Goal: Task Accomplishment & Management: Use online tool/utility

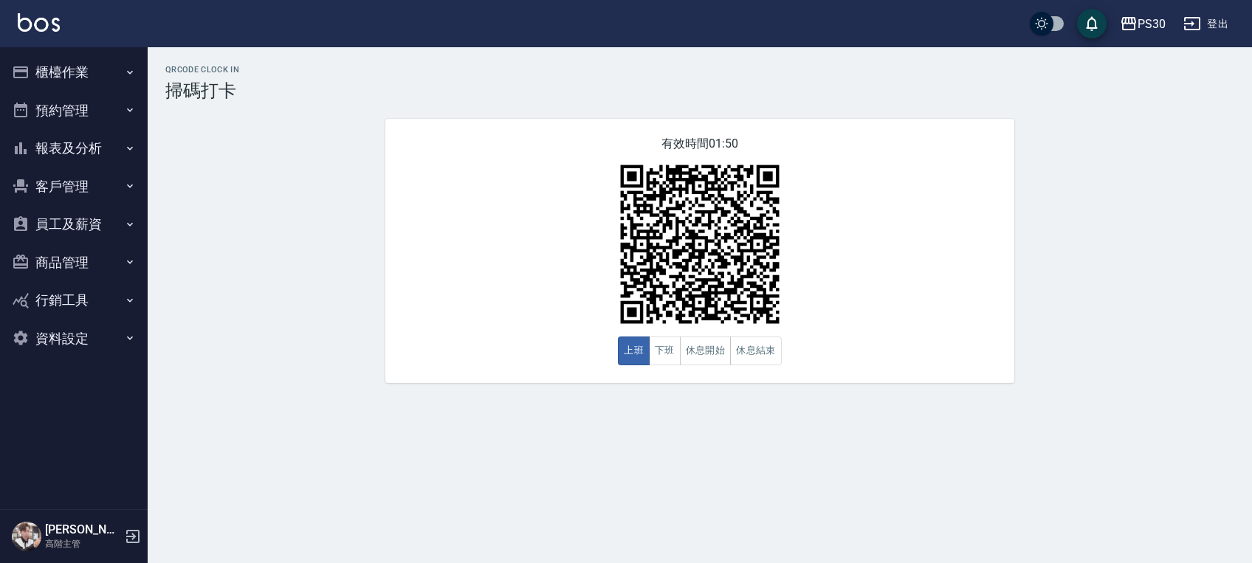
click at [89, 58] on button "櫃檯作業" at bounding box center [74, 72] width 136 height 38
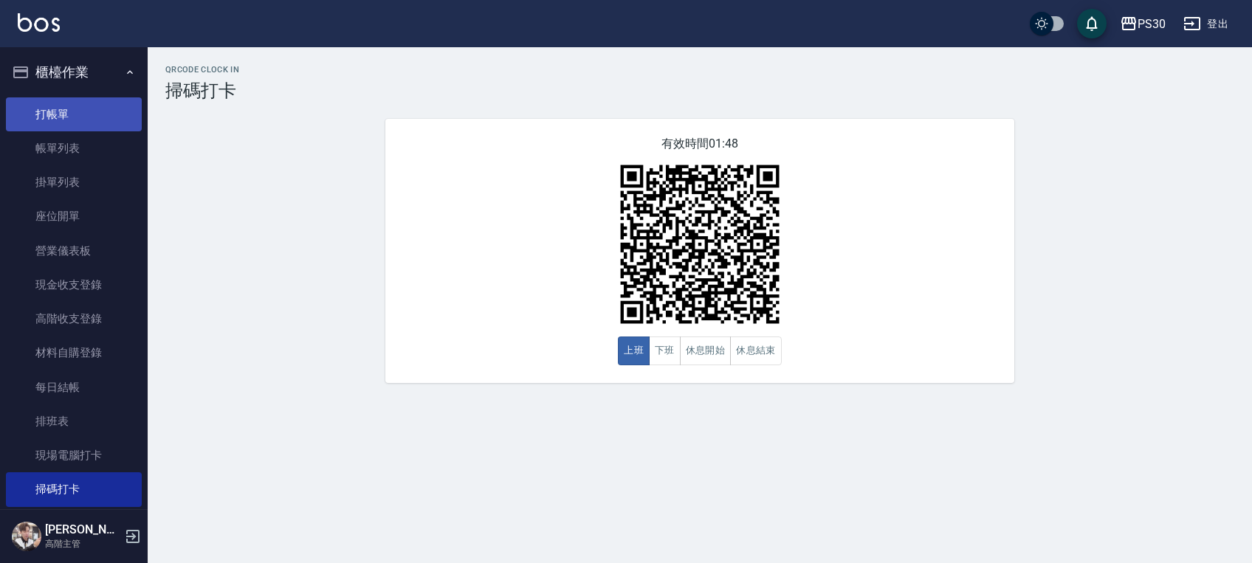
click at [100, 111] on link "打帳單" at bounding box center [74, 114] width 136 height 34
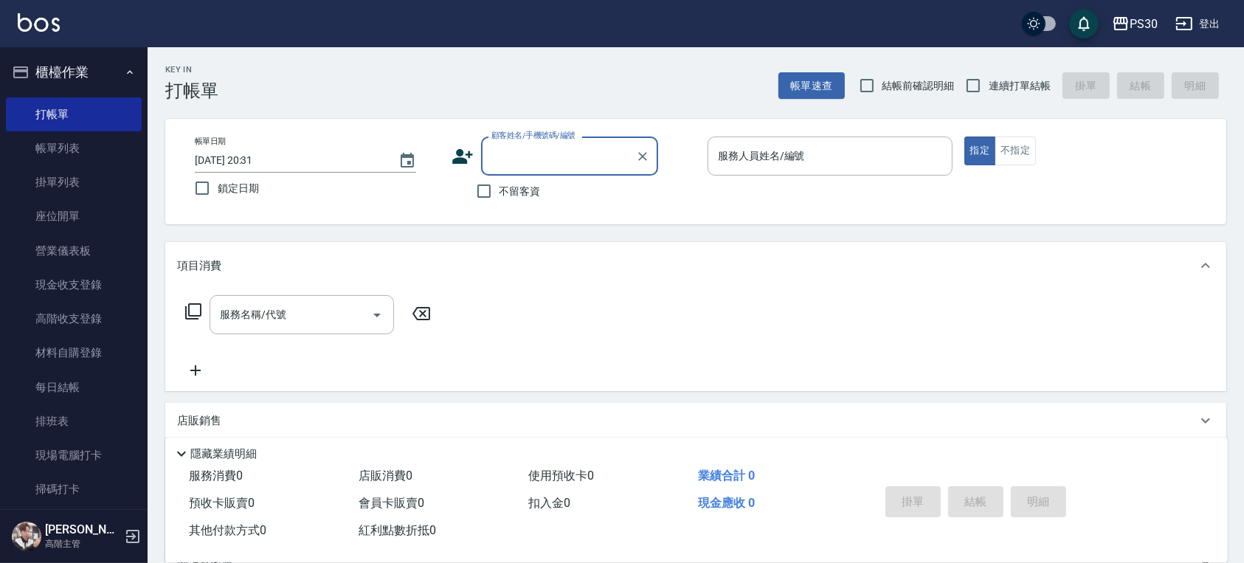
drag, startPoint x: 541, startPoint y: 189, endPoint x: 528, endPoint y: 191, distance: 13.5
click at [541, 189] on div "不留客資" at bounding box center [555, 191] width 207 height 31
click at [515, 192] on span "不留客資" at bounding box center [520, 191] width 41 height 15
click at [500, 192] on input "不留客資" at bounding box center [484, 191] width 31 height 31
checkbox input "true"
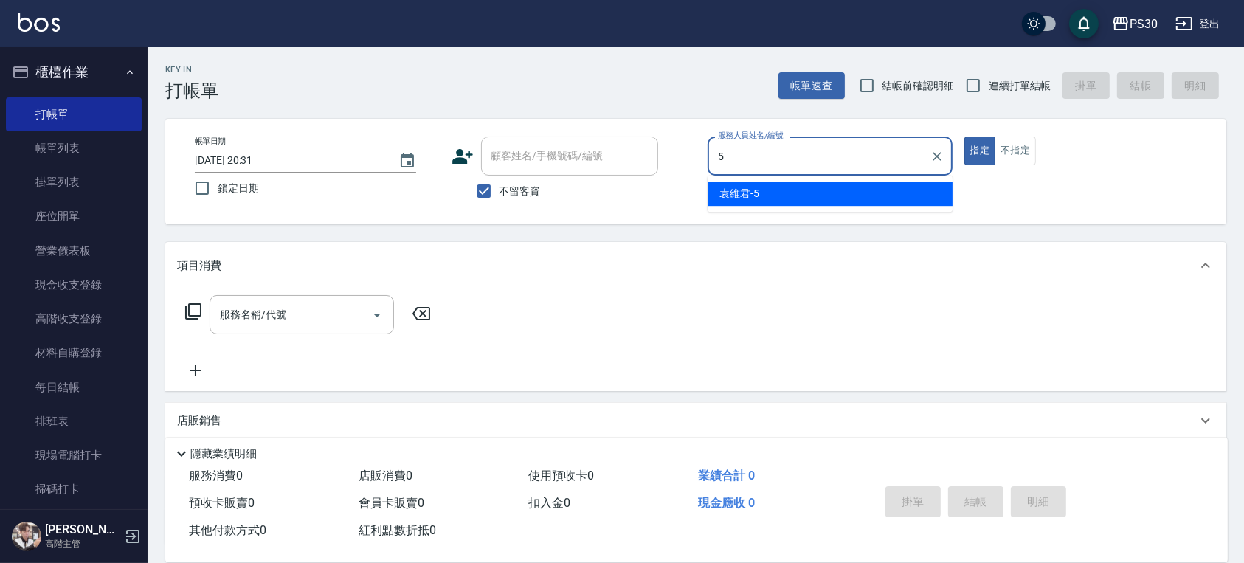
type input "袁維君-5"
type button "true"
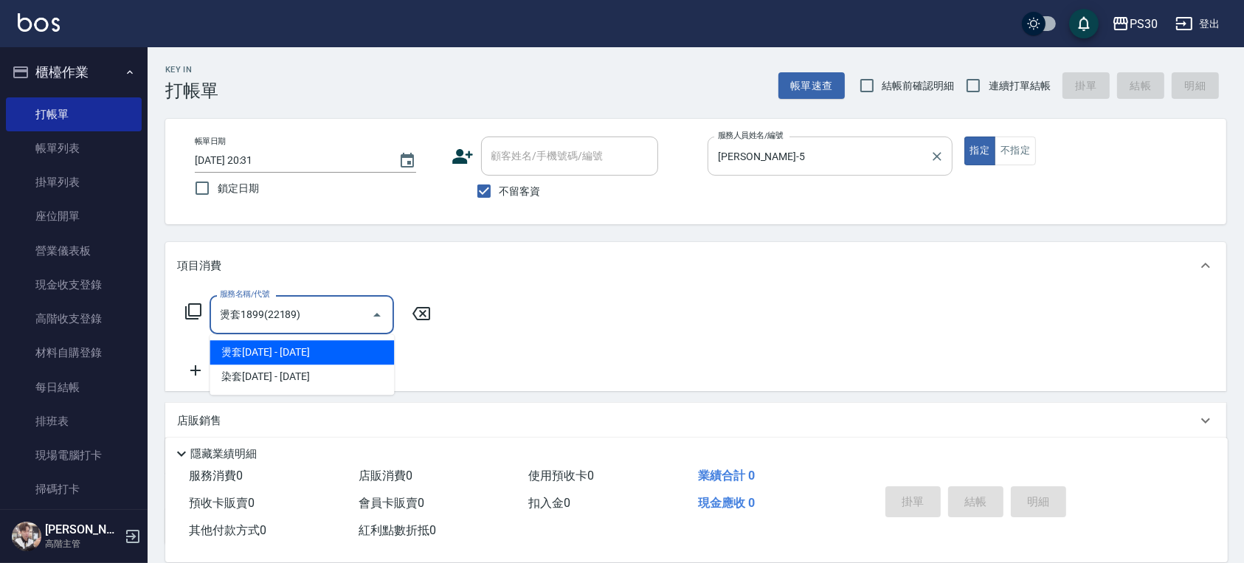
type input "燙套1899(22189)"
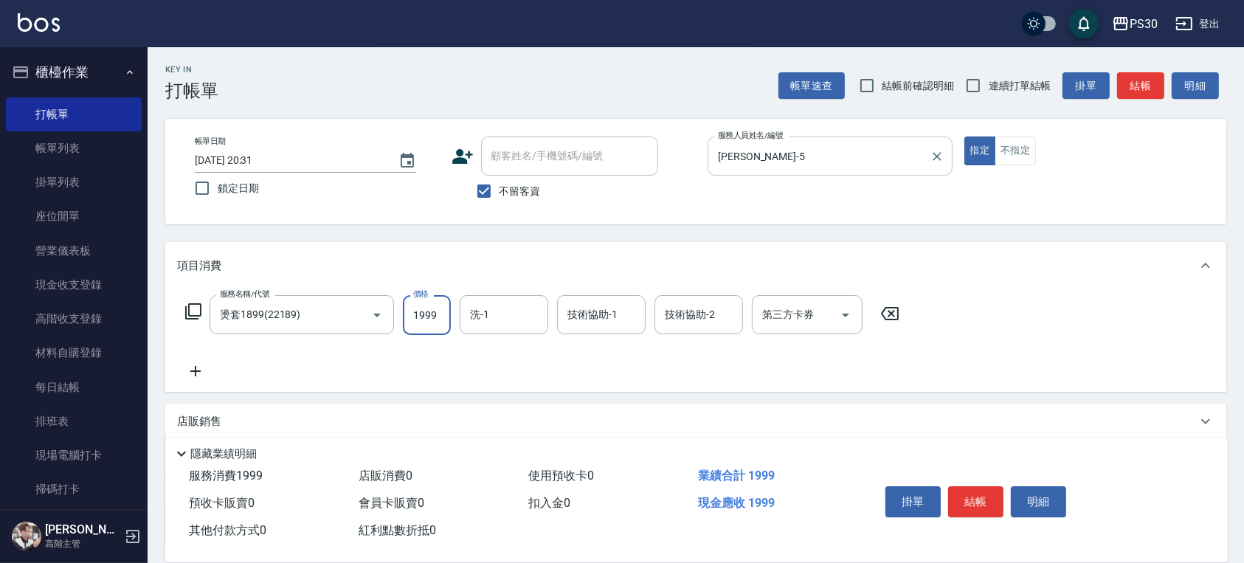
type input "1999"
type input "RENA-39"
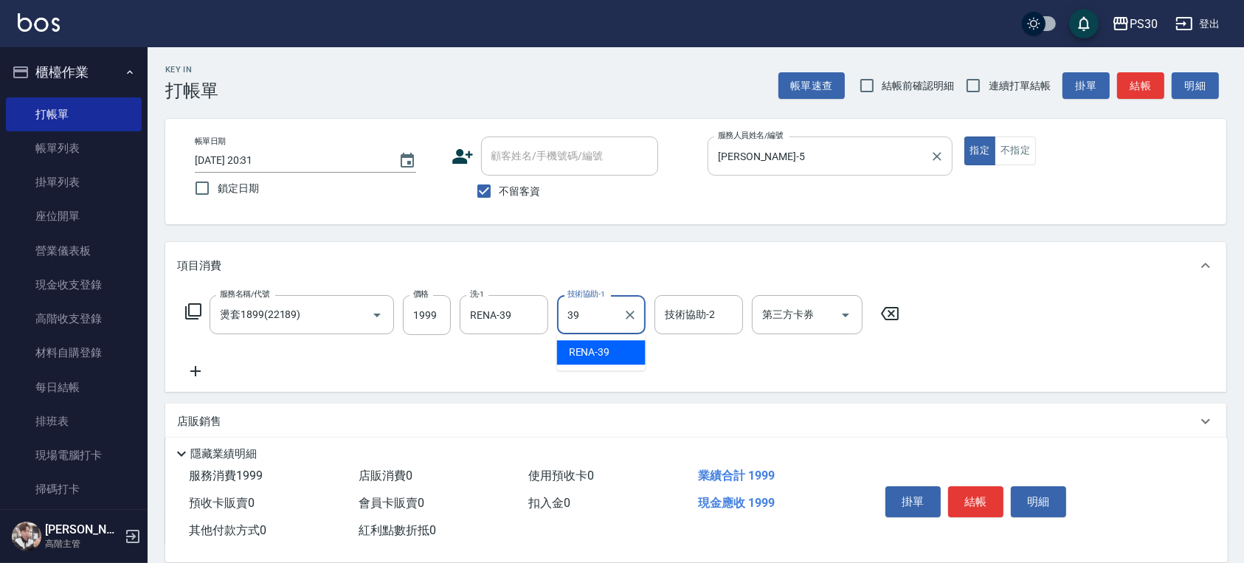
type input "RENA-39"
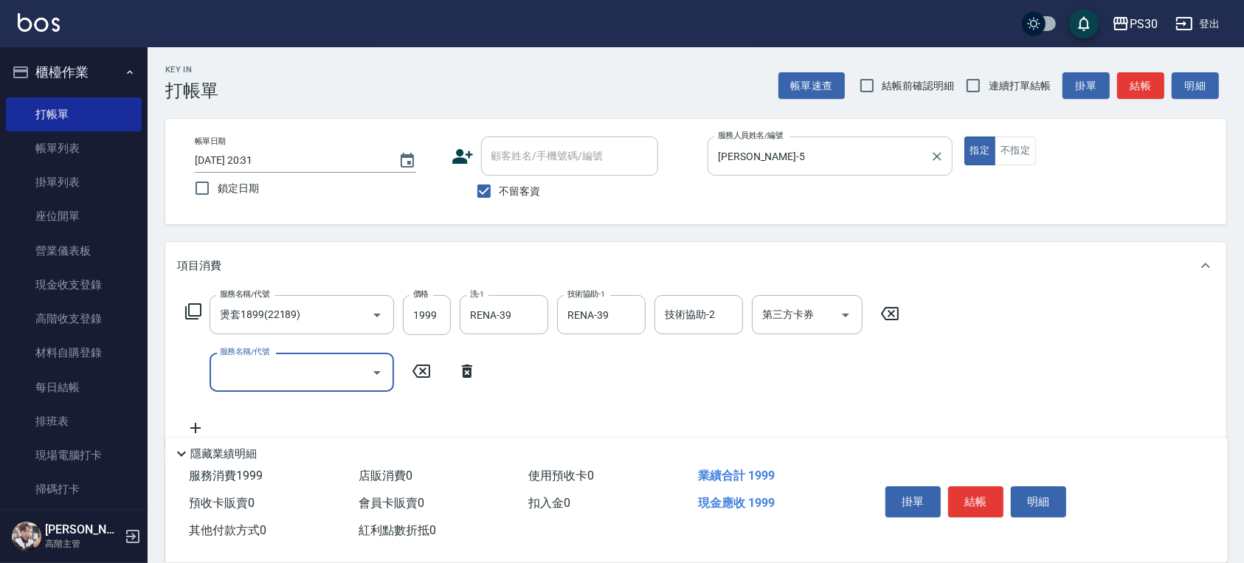
type input "1"
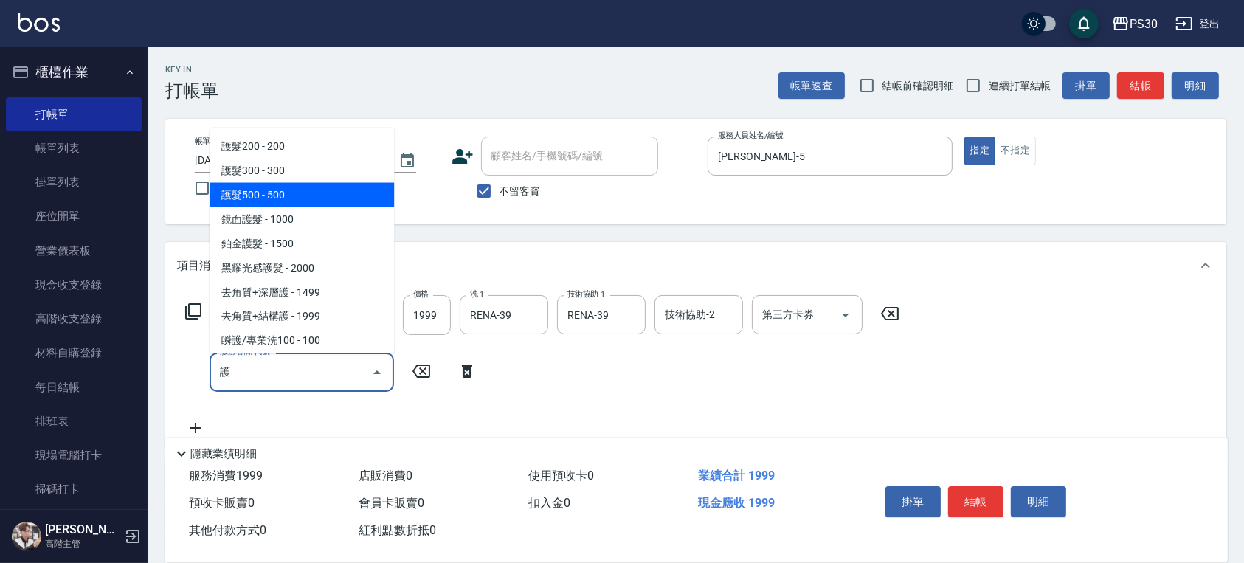
click at [306, 203] on span "護髮500 - 500" at bounding box center [302, 194] width 184 height 24
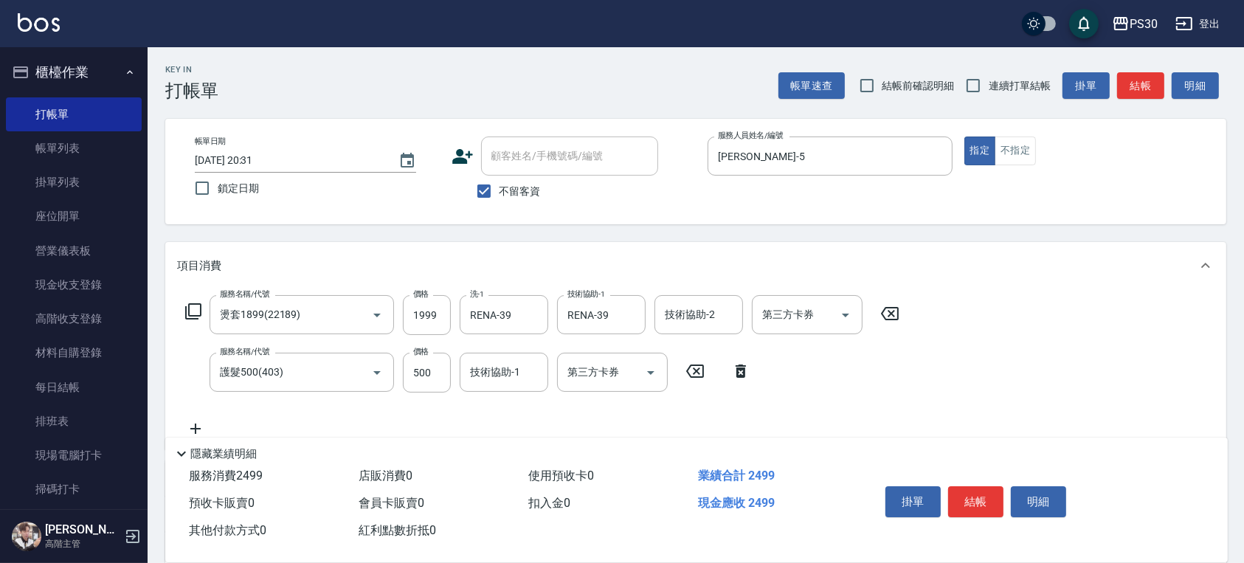
click at [308, 210] on div "帳單日期 2025/08/18 20:31 鎖定日期 顧客姓名/手機號碼/編號 顧客姓名/手機號碼/編號 不留客資 服務人員姓名/編號 袁維君-5 服務人員姓…" at bounding box center [695, 172] width 1061 height 106
click at [373, 374] on icon "Open" at bounding box center [377, 373] width 18 height 18
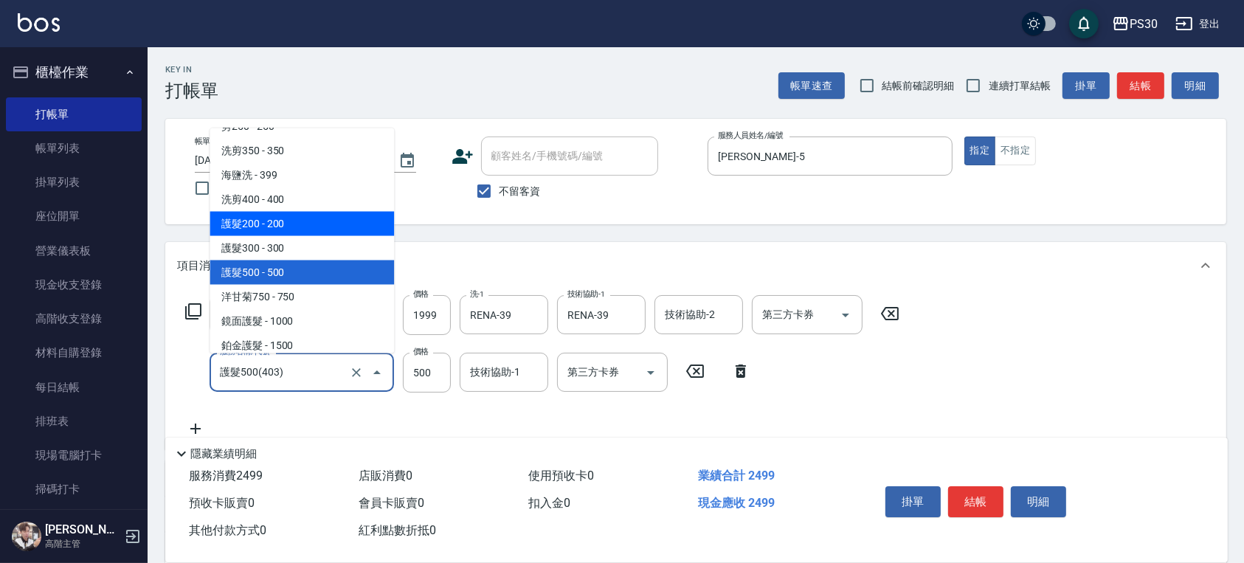
scroll to position [561, 0]
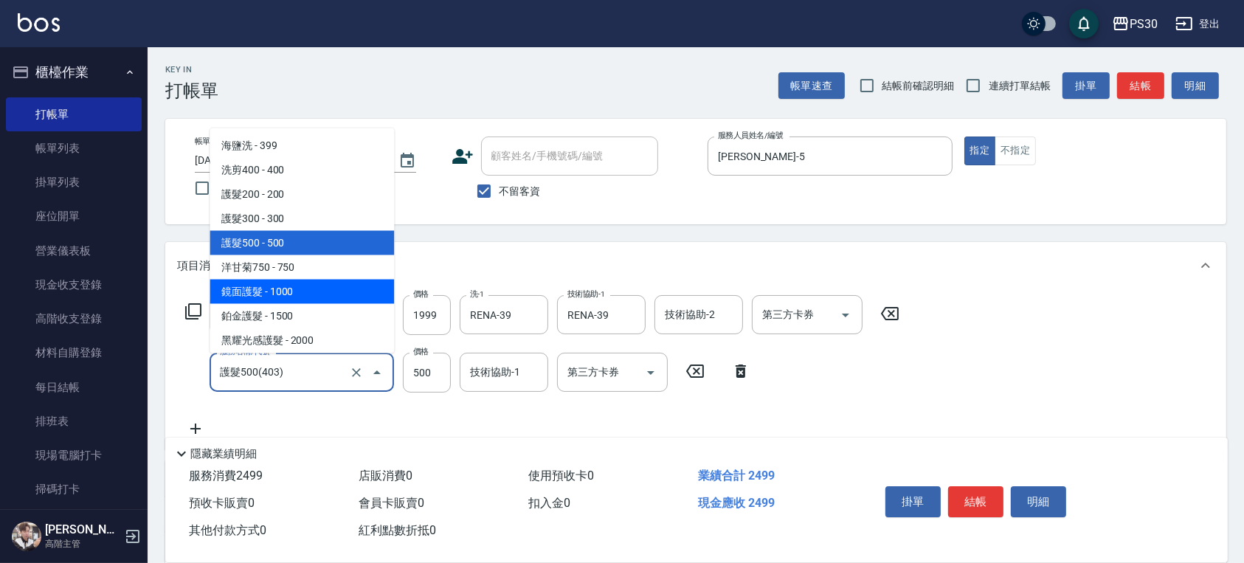
click at [331, 296] on span "鏡面護髮 - 1000" at bounding box center [302, 291] width 184 height 24
type input "鏡面護髮(406)"
type input "1000"
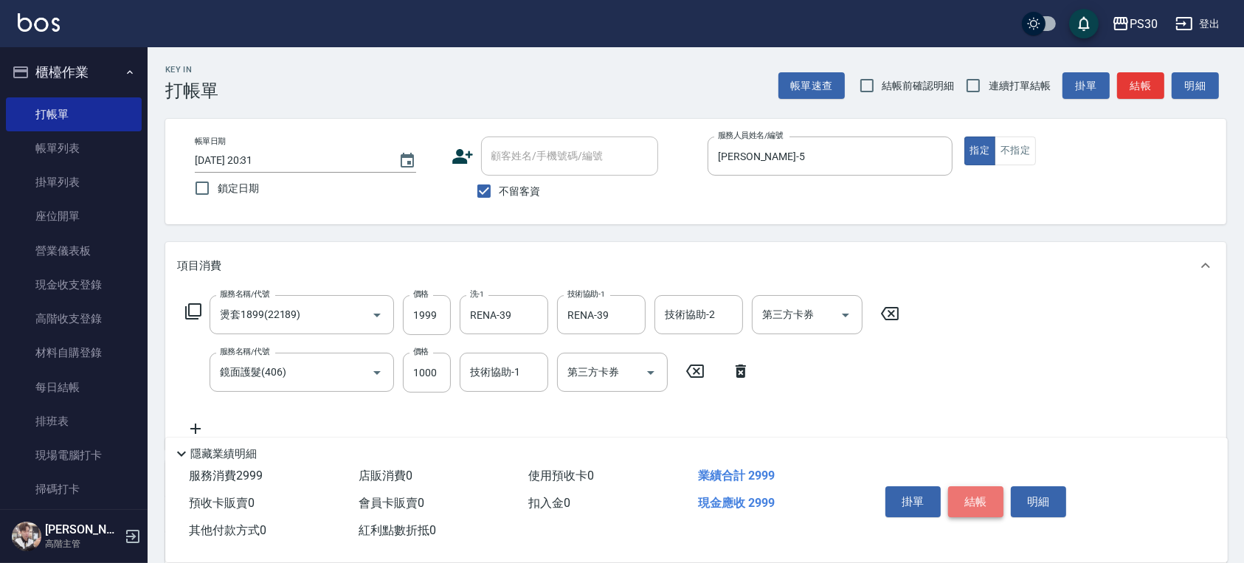
click at [967, 489] on button "結帳" at bounding box center [975, 501] width 55 height 31
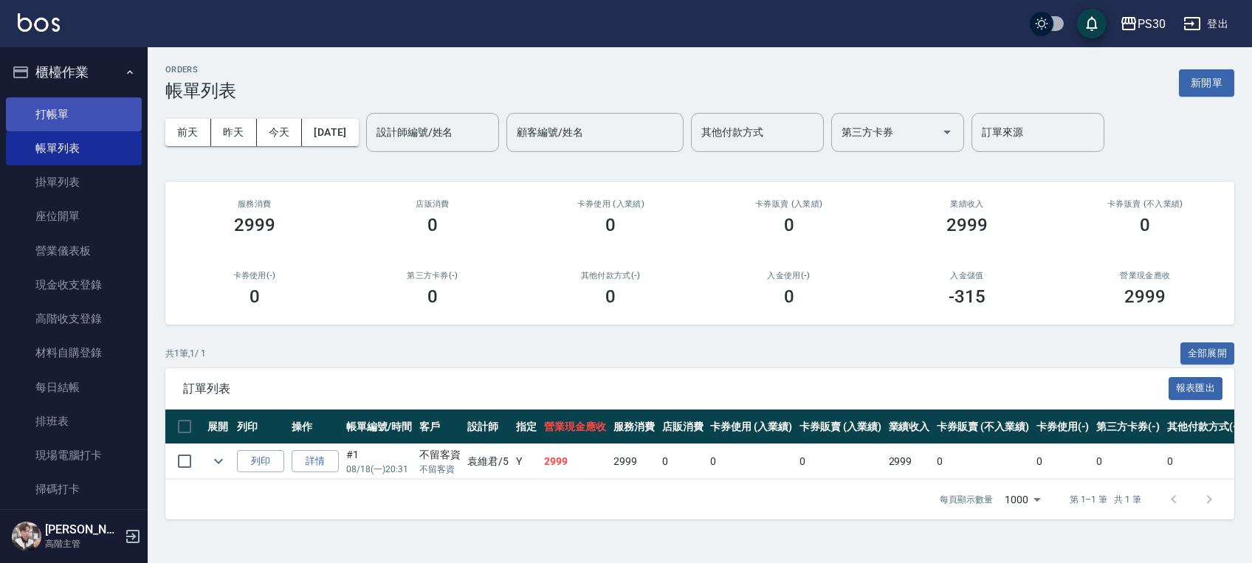
click at [61, 100] on link "打帳單" at bounding box center [74, 114] width 136 height 34
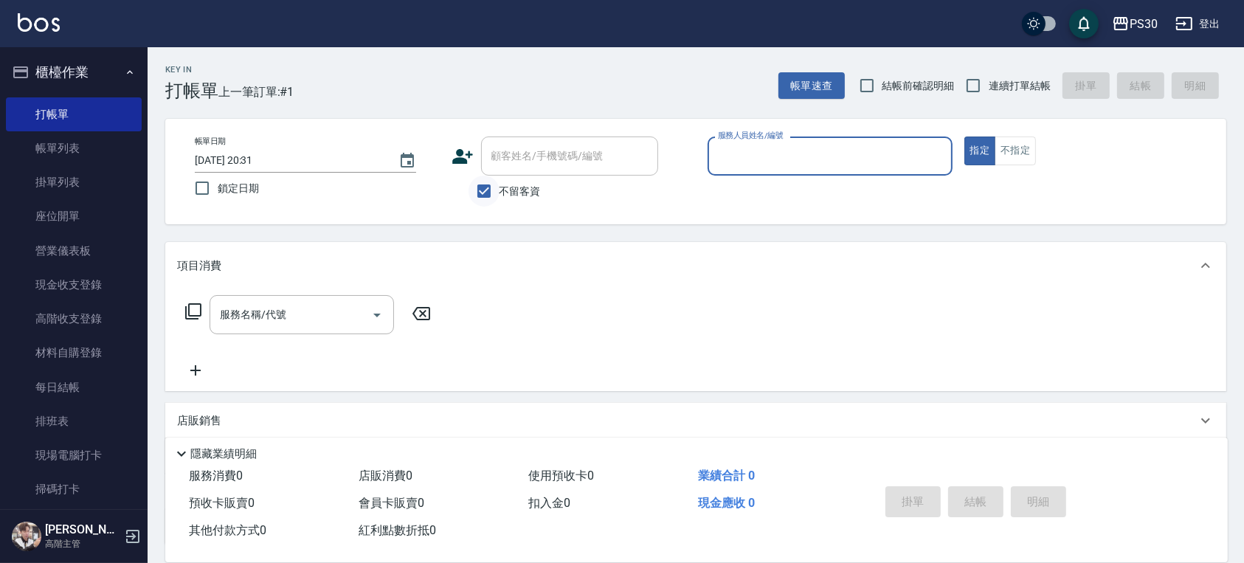
click at [480, 182] on input "不留客資" at bounding box center [484, 191] width 31 height 31
checkbox input "false"
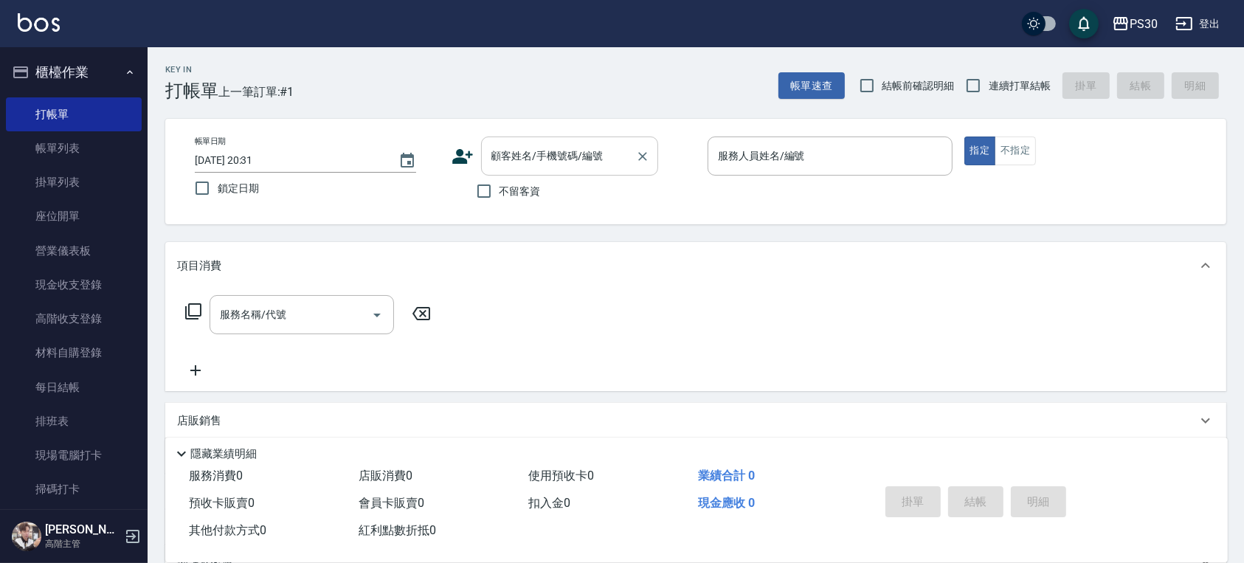
click at [549, 159] on input "顧客姓名/手機號碼/編號" at bounding box center [559, 156] width 142 height 26
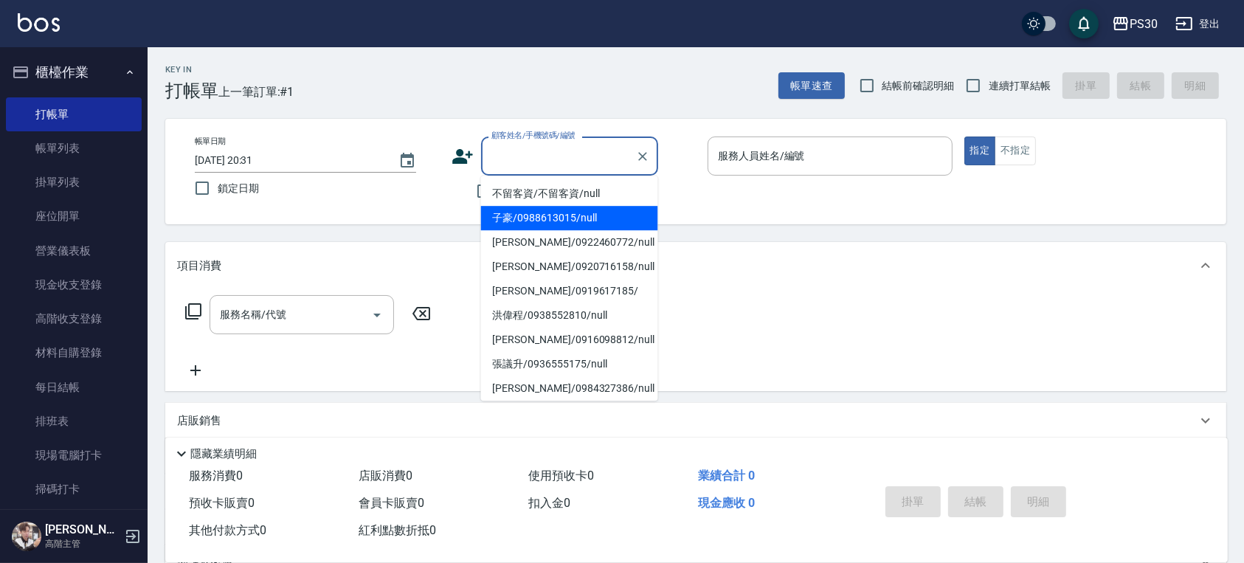
click at [526, 216] on li "子豪/0988613015/null" at bounding box center [569, 218] width 177 height 24
type input "子豪/0988613015/null"
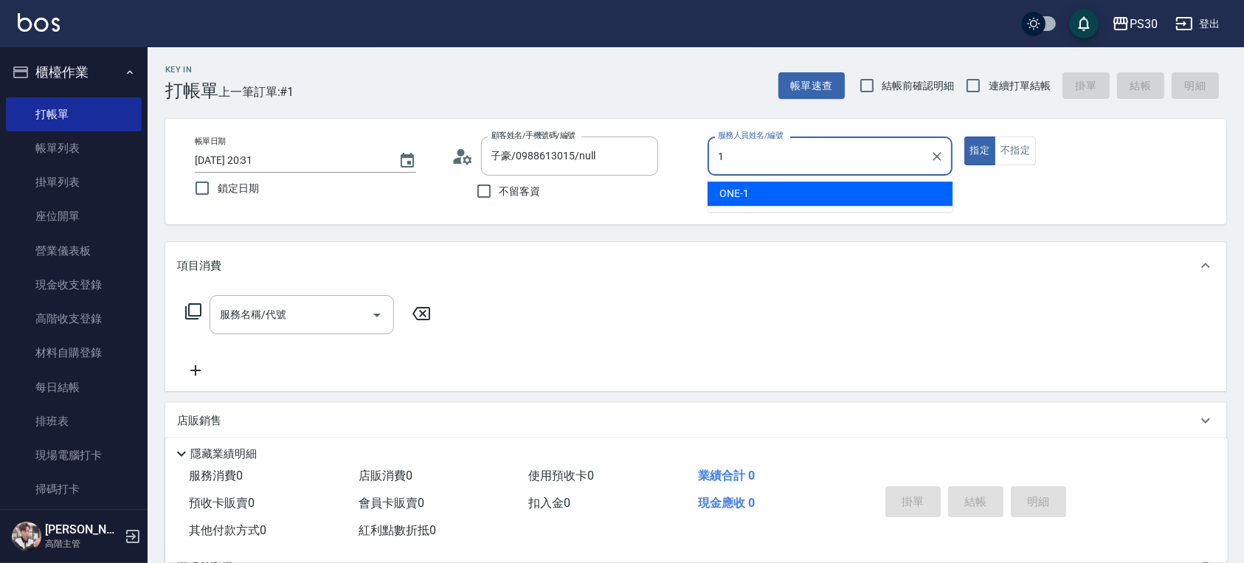
type input "ONE-1"
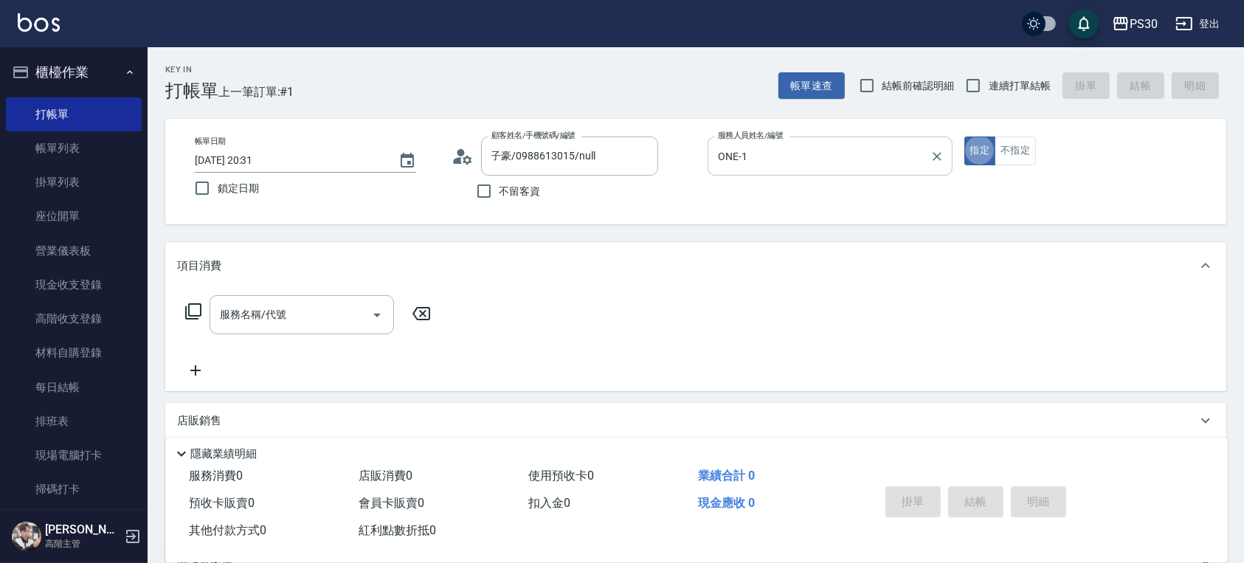
type button "true"
click at [944, 153] on icon "Clear" at bounding box center [937, 156] width 15 height 15
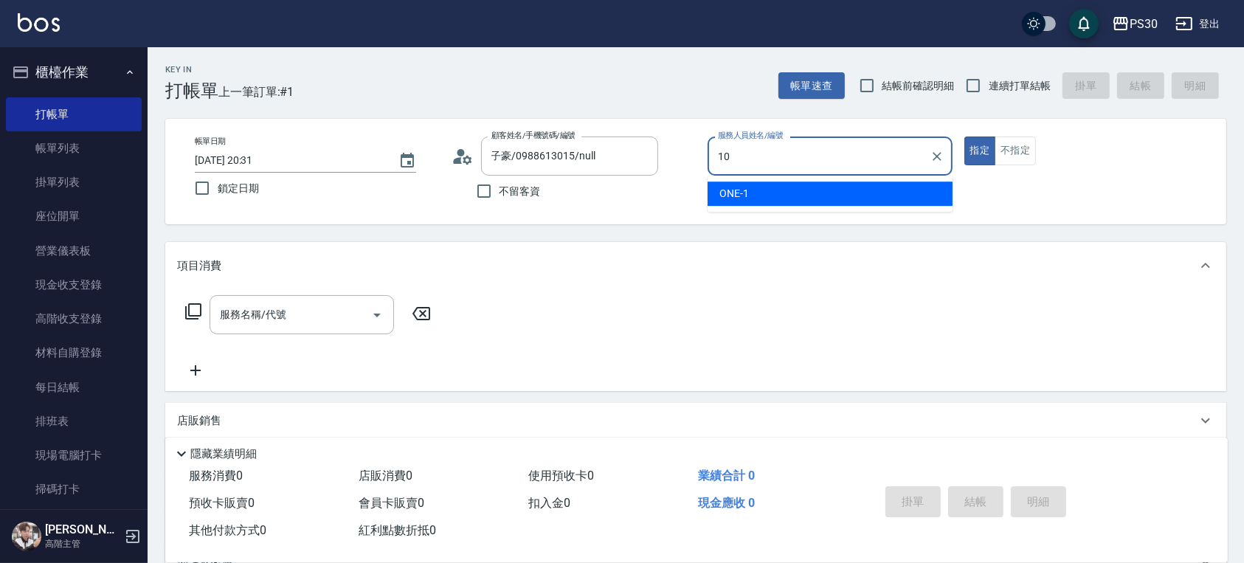
type input "陳湘芸🐭-10"
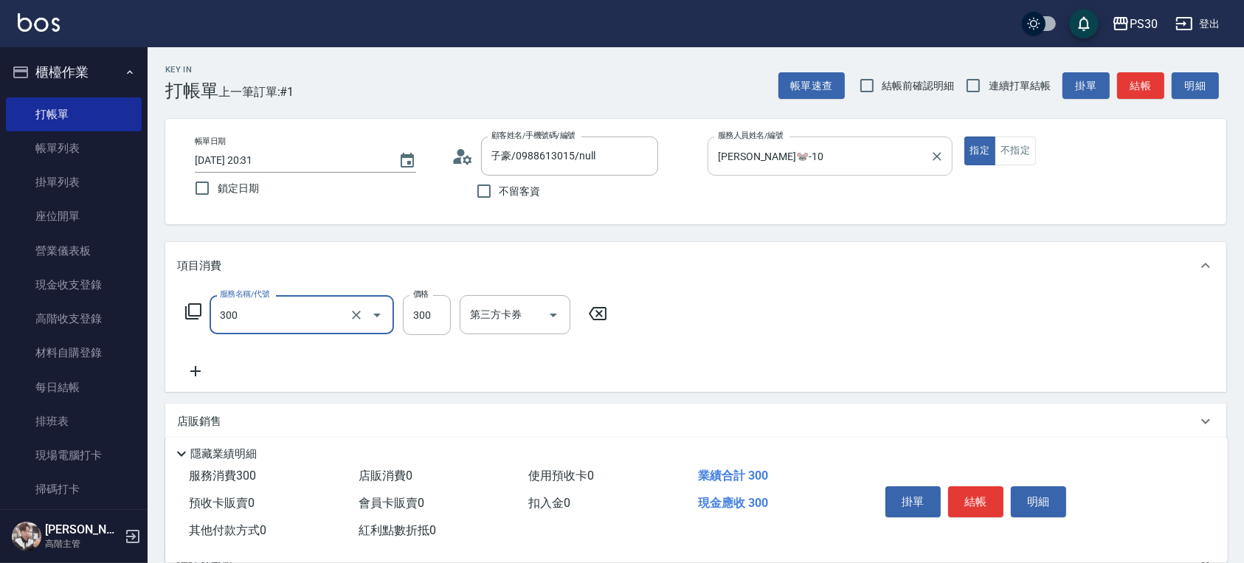
type input "洗剪300(300)"
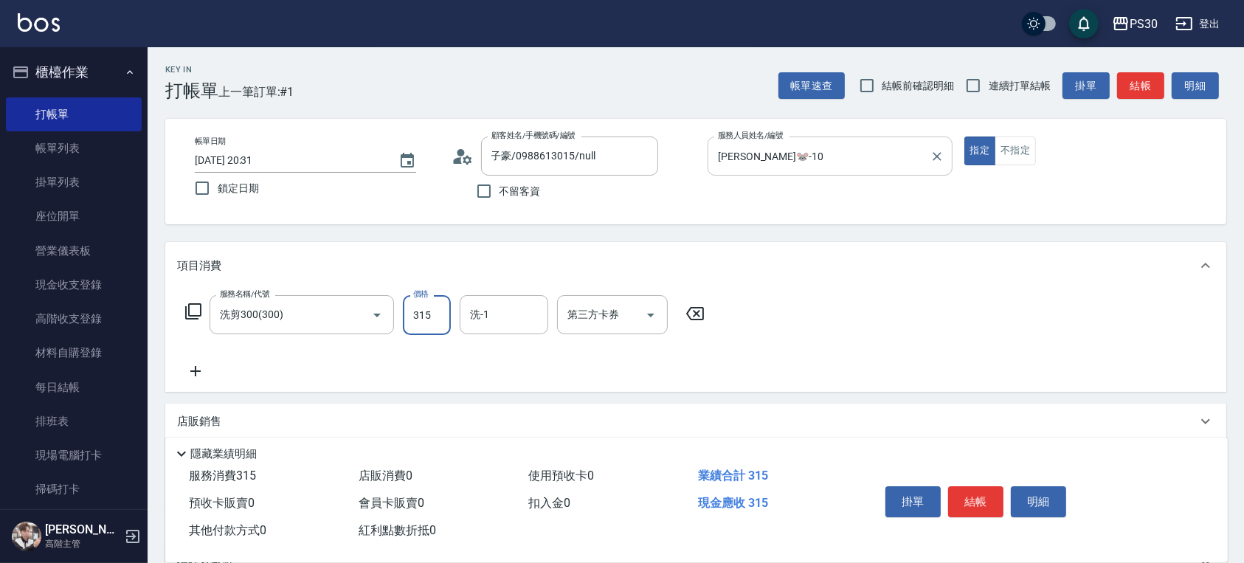
type input "315"
click at [652, 323] on icon "Open" at bounding box center [651, 315] width 18 height 18
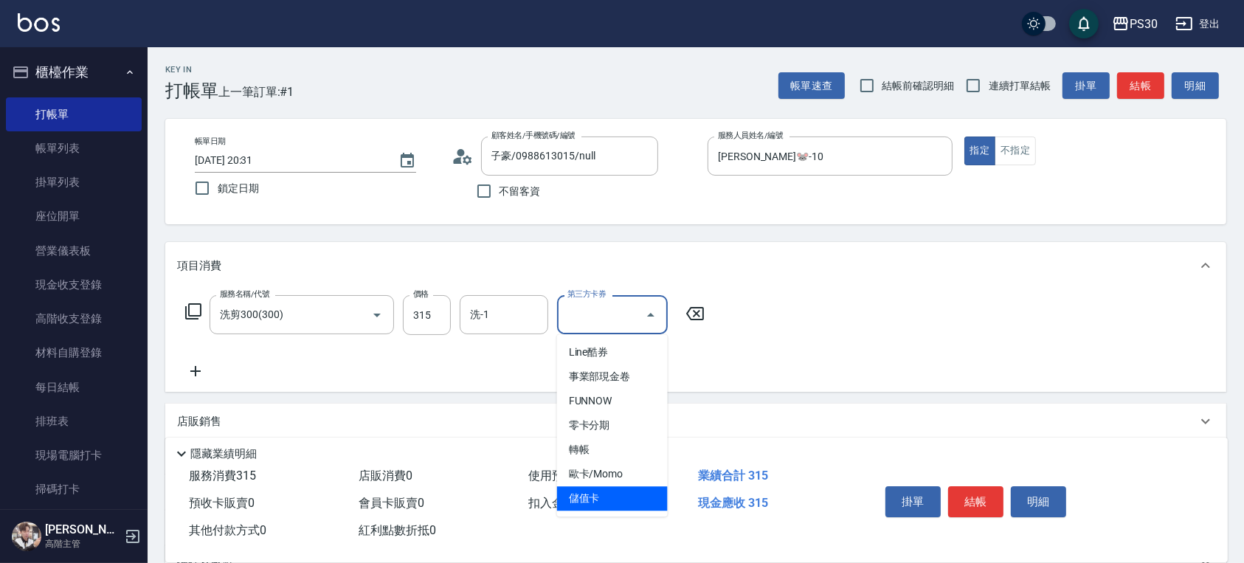
click at [624, 503] on span "儲值卡" at bounding box center [612, 498] width 111 height 24
type input "儲值卡"
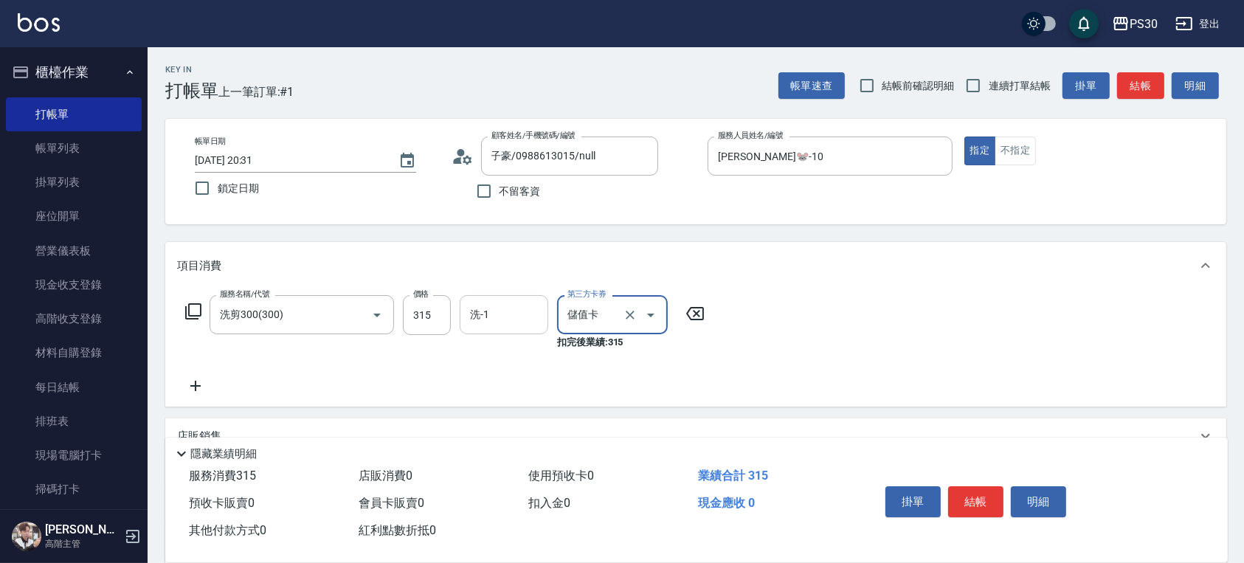
click at [525, 327] on input "洗-1" at bounding box center [503, 315] width 75 height 26
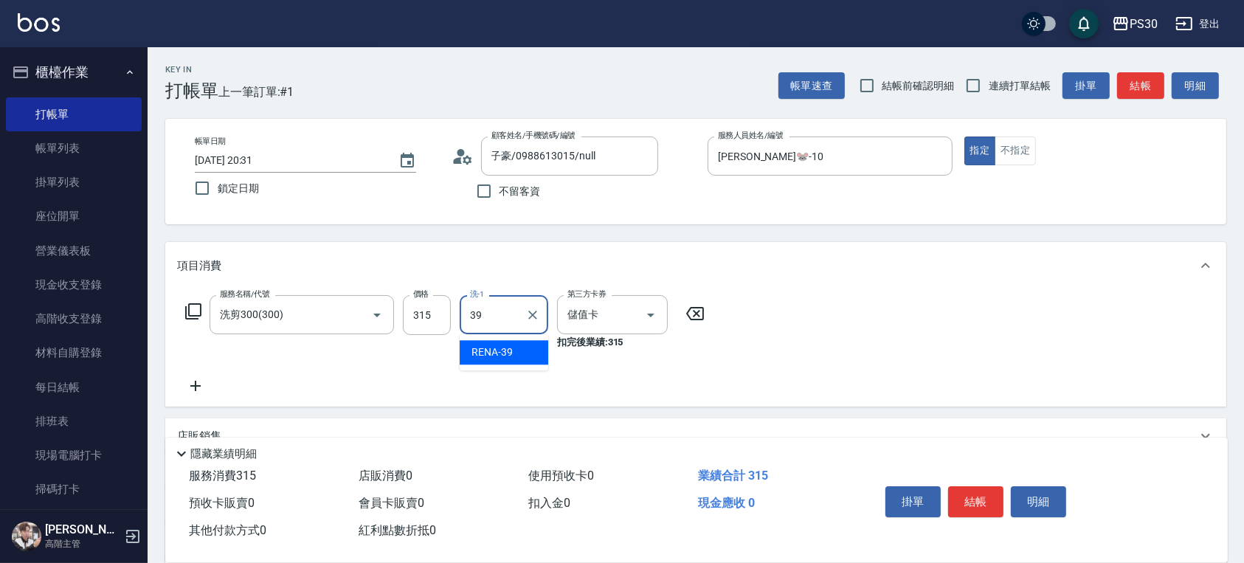
type input "RENA-39"
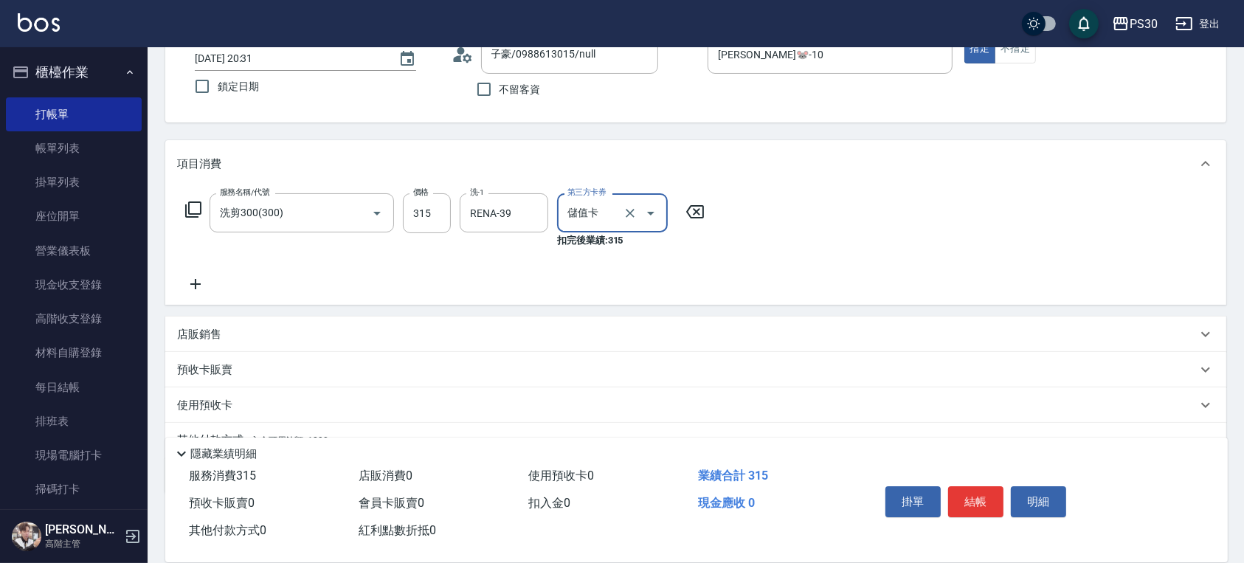
scroll to position [172, 0]
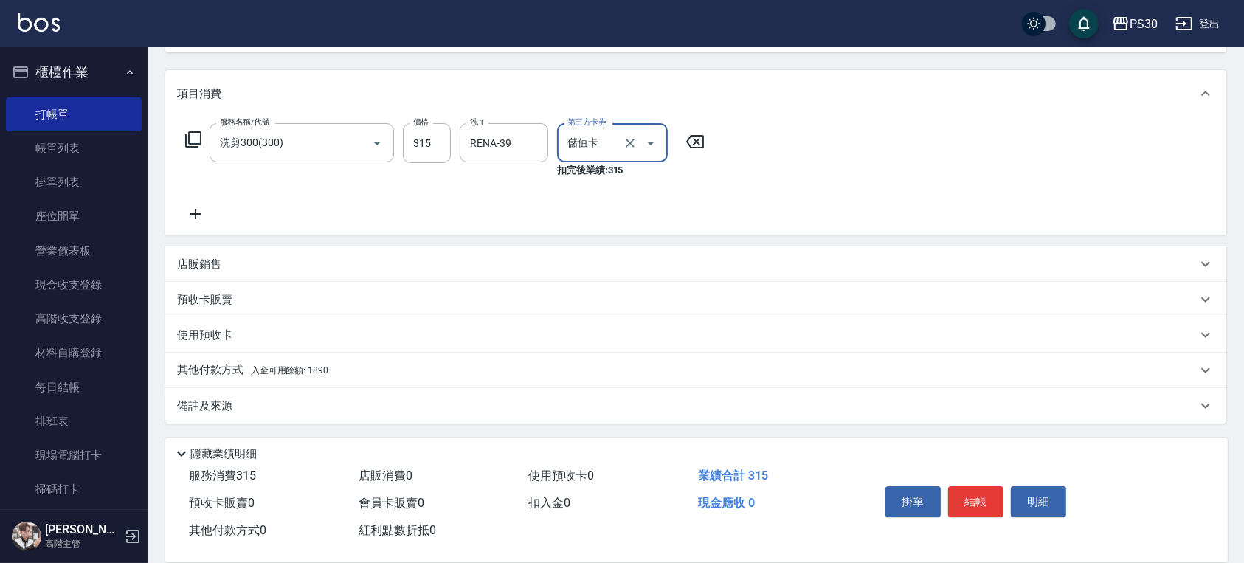
click at [300, 369] on span "入金可用餘額: 1890" at bounding box center [289, 370] width 77 height 10
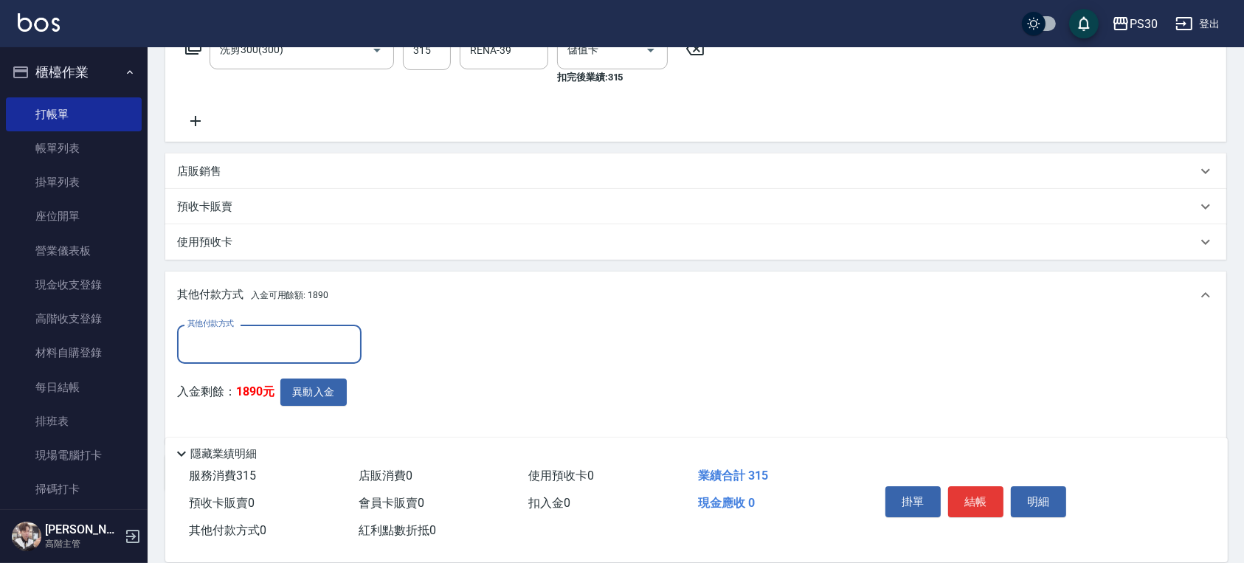
scroll to position [0, 0]
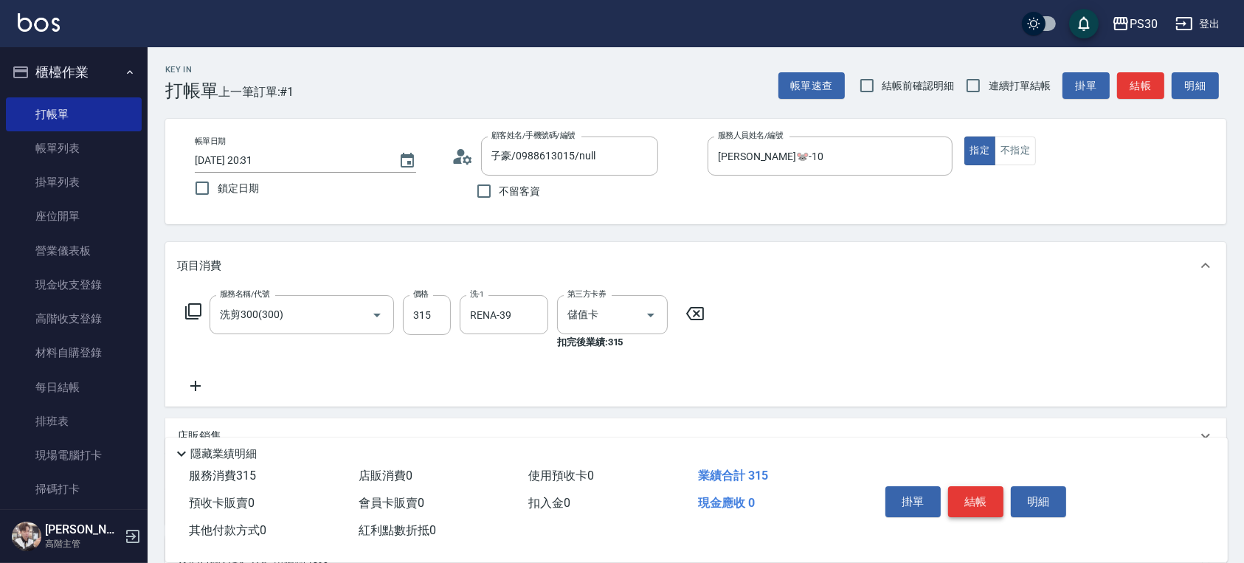
click at [985, 491] on button "結帳" at bounding box center [975, 501] width 55 height 31
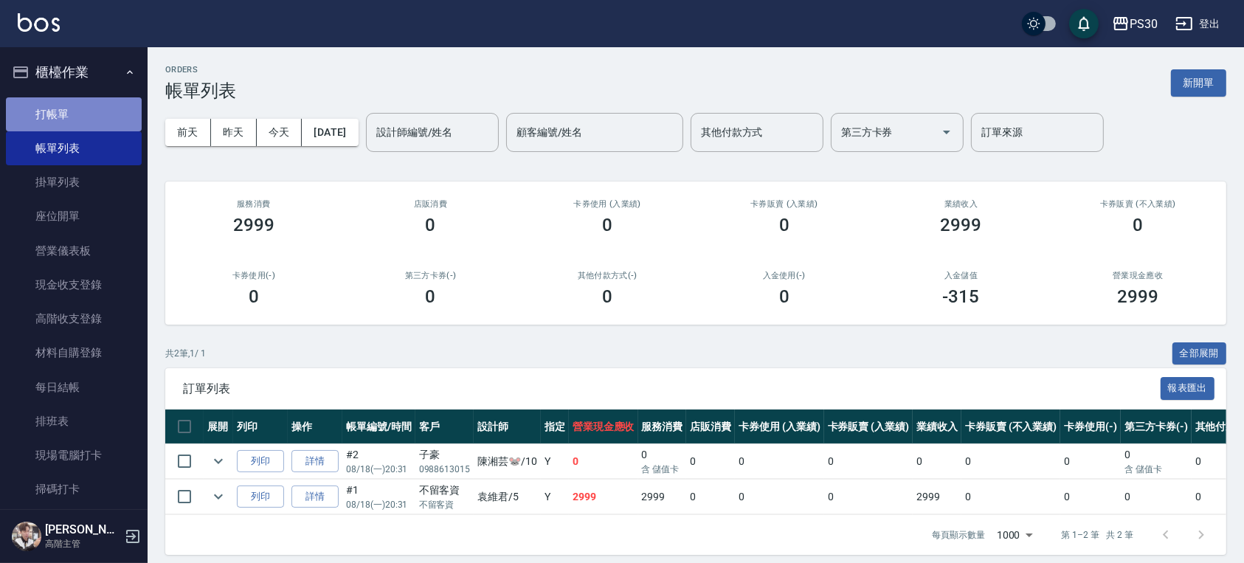
click at [108, 112] on link "打帳單" at bounding box center [74, 114] width 136 height 34
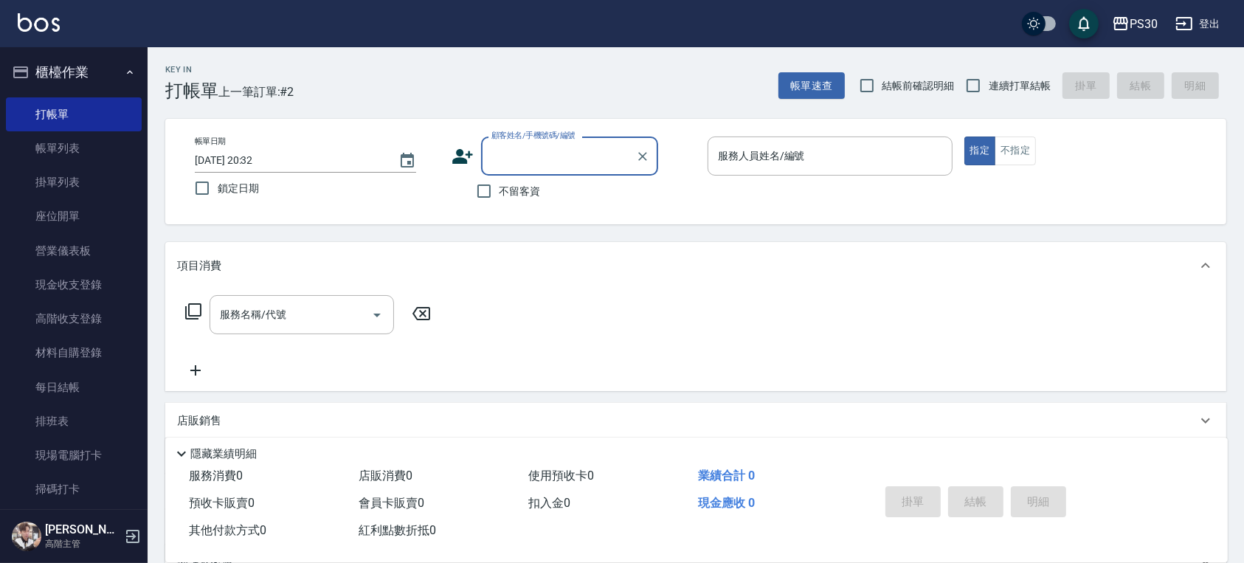
click at [996, 90] on span "連續打單結帳" at bounding box center [1020, 85] width 62 height 15
click at [989, 90] on input "連續打單結帳" at bounding box center [973, 85] width 31 height 31
checkbox input "true"
click at [520, 195] on span "不留客資" at bounding box center [520, 191] width 41 height 15
click at [500, 195] on input "不留客資" at bounding box center [484, 191] width 31 height 31
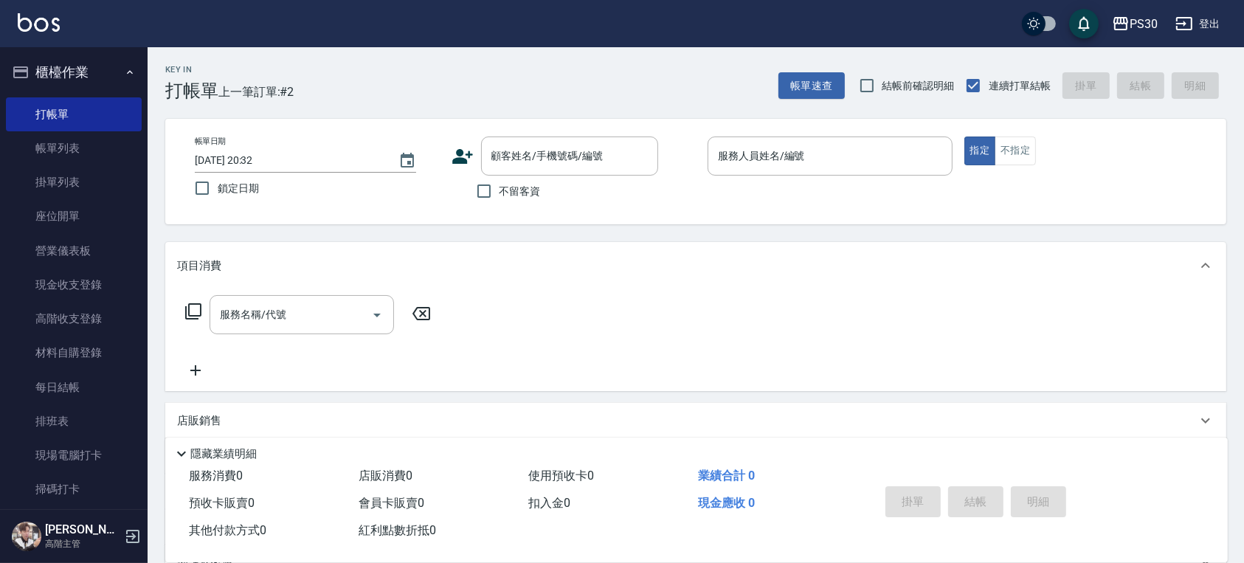
checkbox input "true"
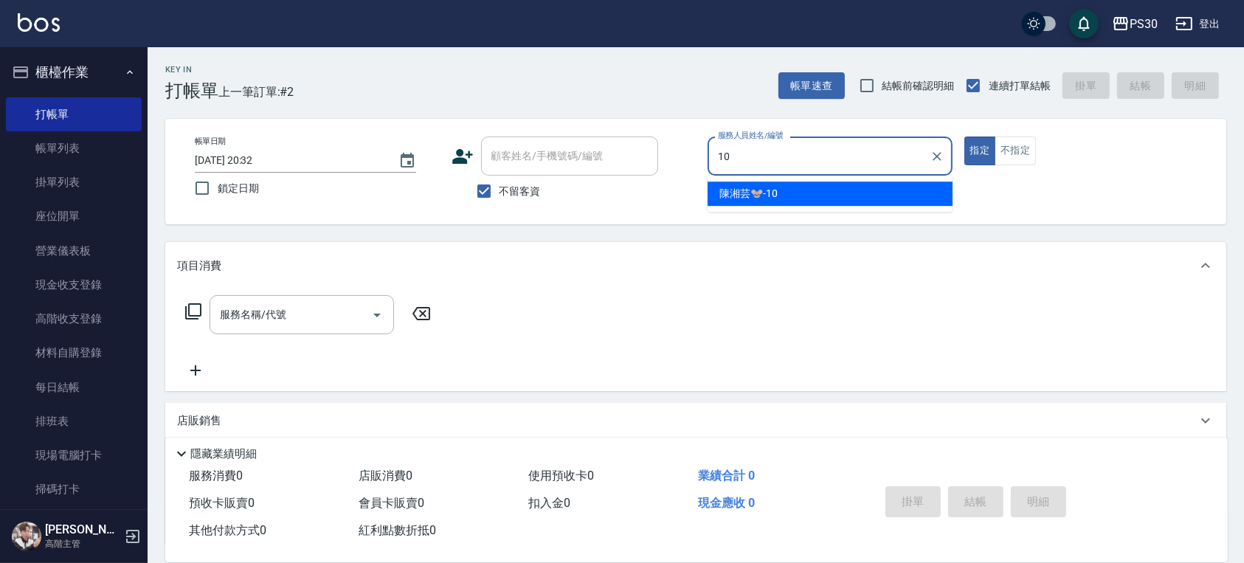
type input "陳湘芸🐭-10"
type button "true"
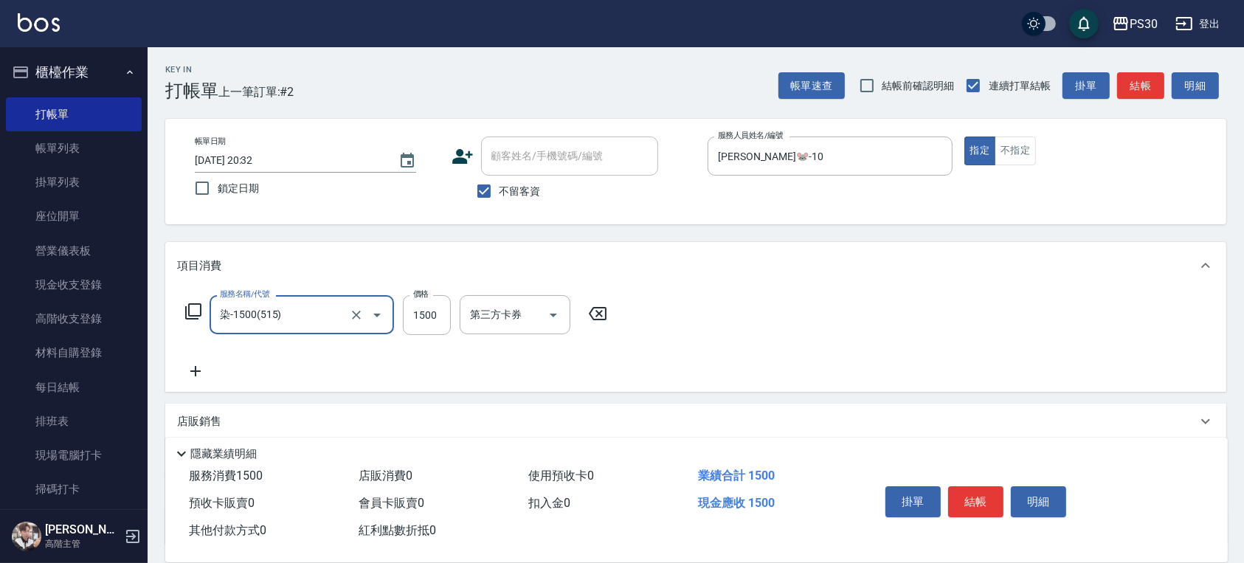
type input "染-1500(515)"
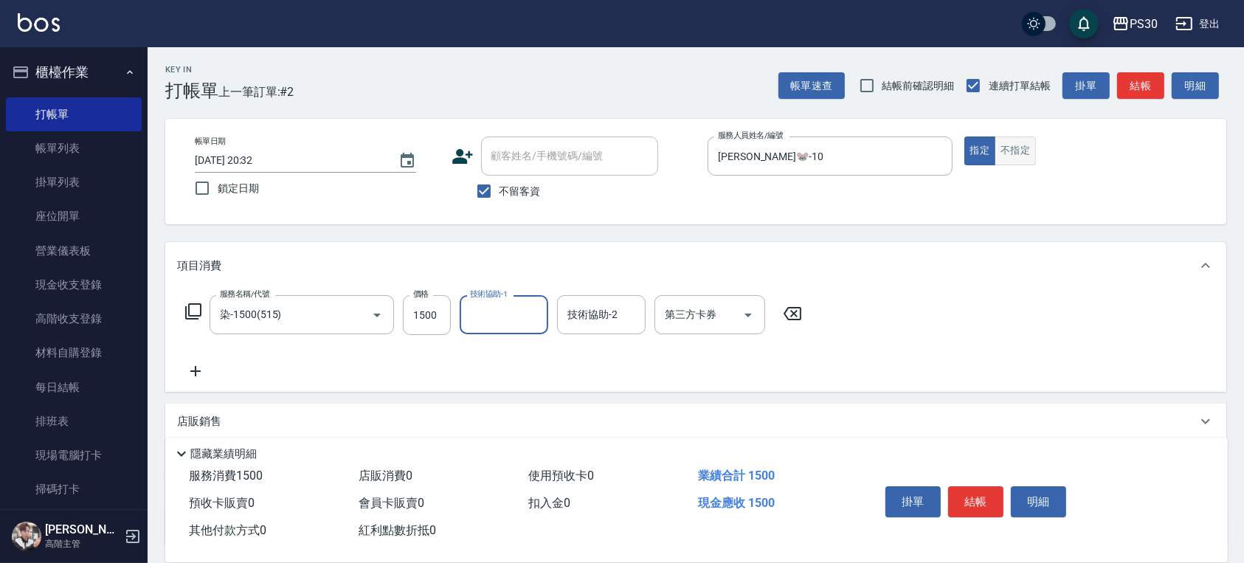
click at [1004, 159] on button "不指定" at bounding box center [1015, 151] width 41 height 29
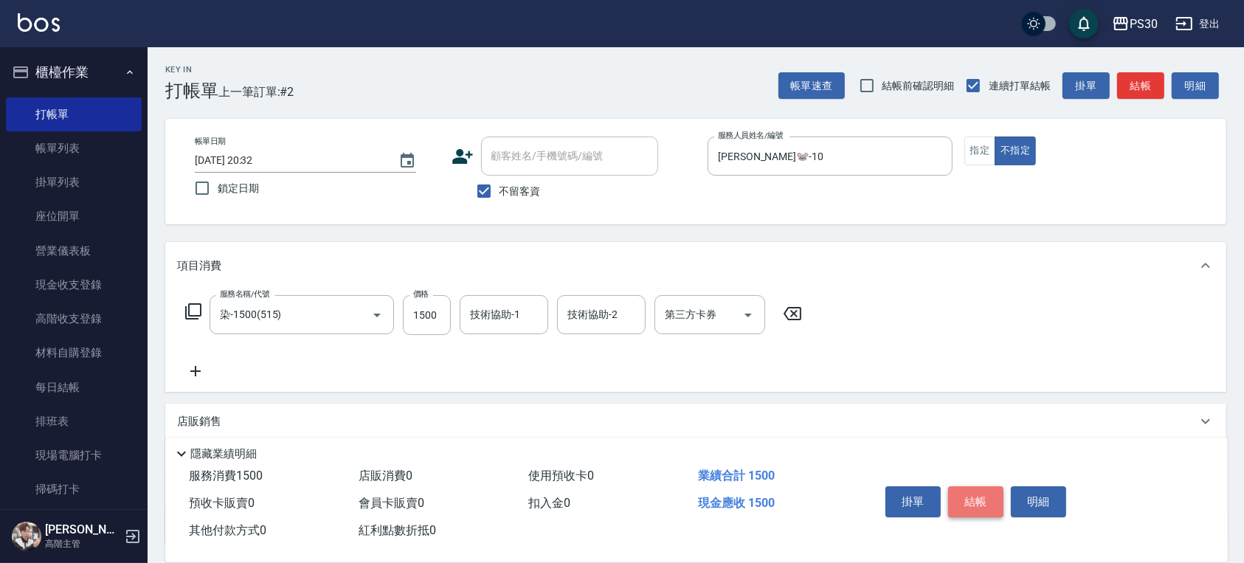
click at [965, 496] on button "結帳" at bounding box center [975, 501] width 55 height 31
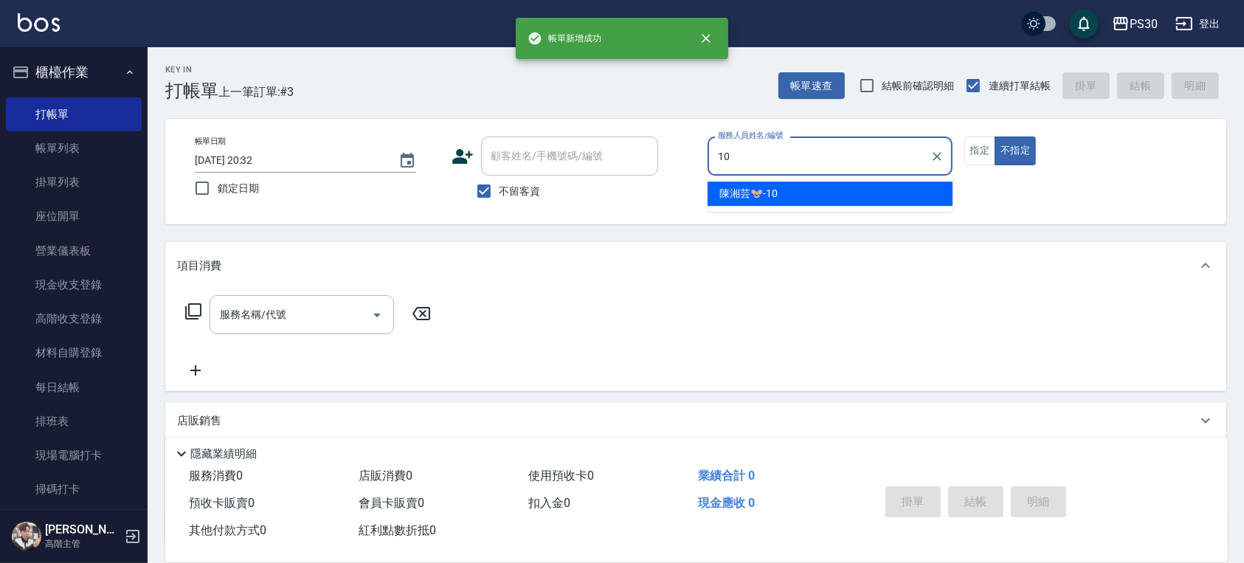
type input "陳湘芸🐭-10"
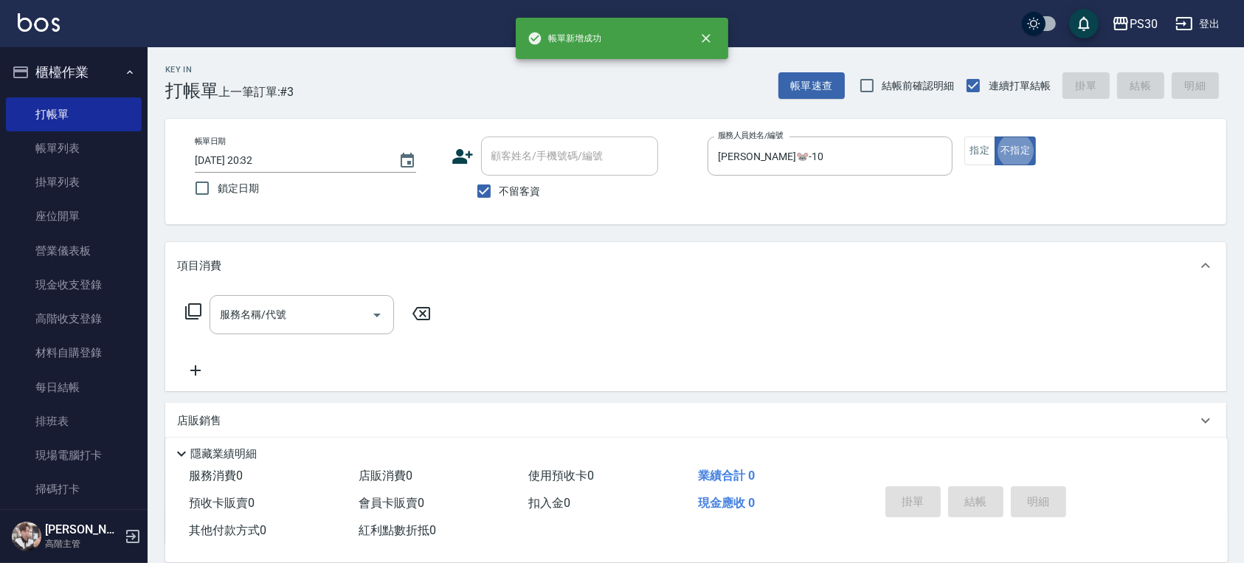
type button "false"
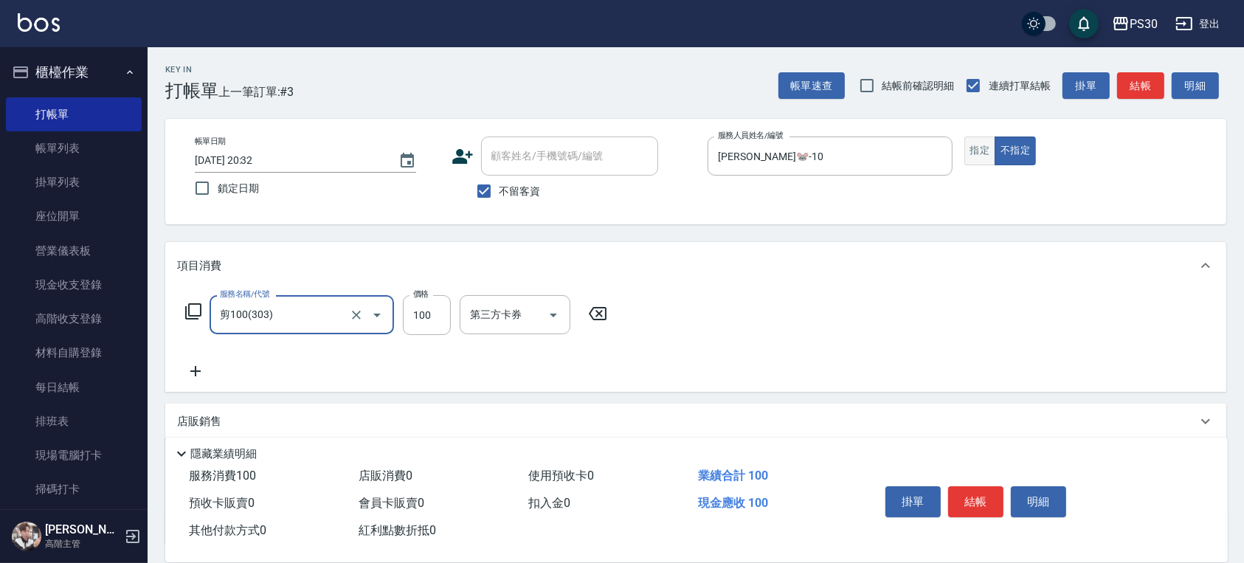
type input "剪100(303)"
click at [977, 154] on button "指定" at bounding box center [980, 151] width 32 height 29
click at [981, 496] on button "結帳" at bounding box center [975, 501] width 55 height 31
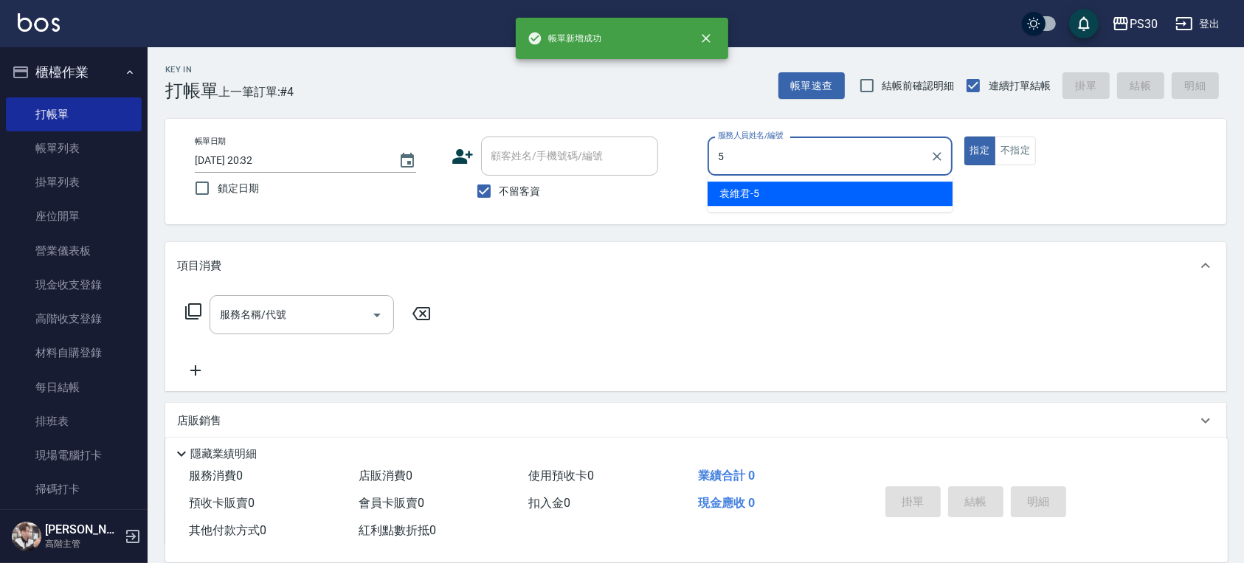
type input "袁維君-5"
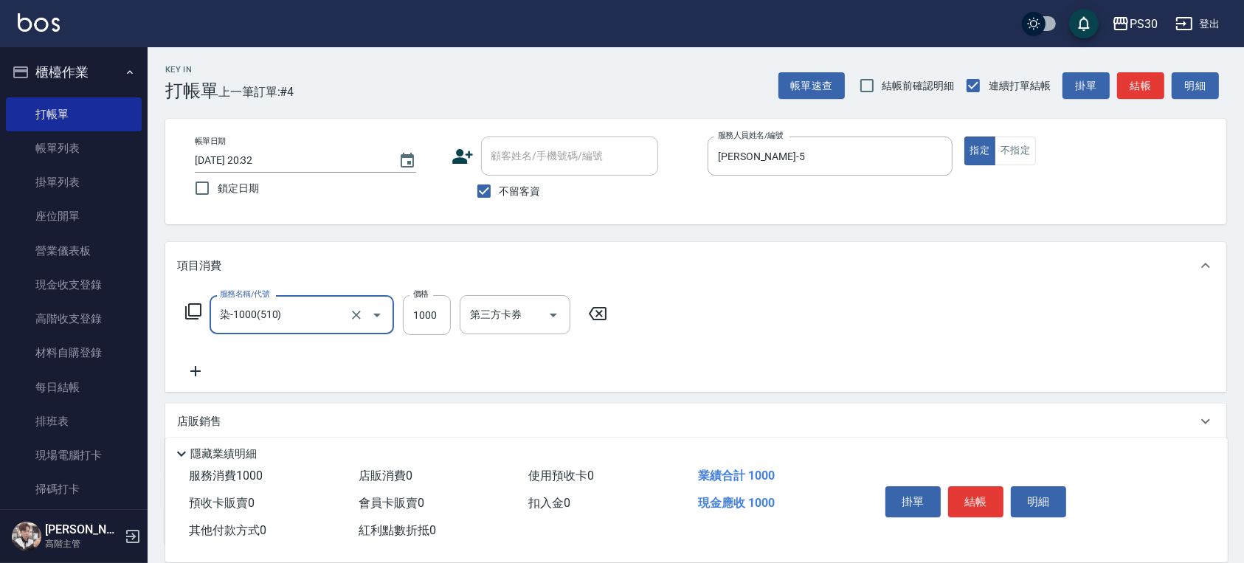
type input "染-1000(510)"
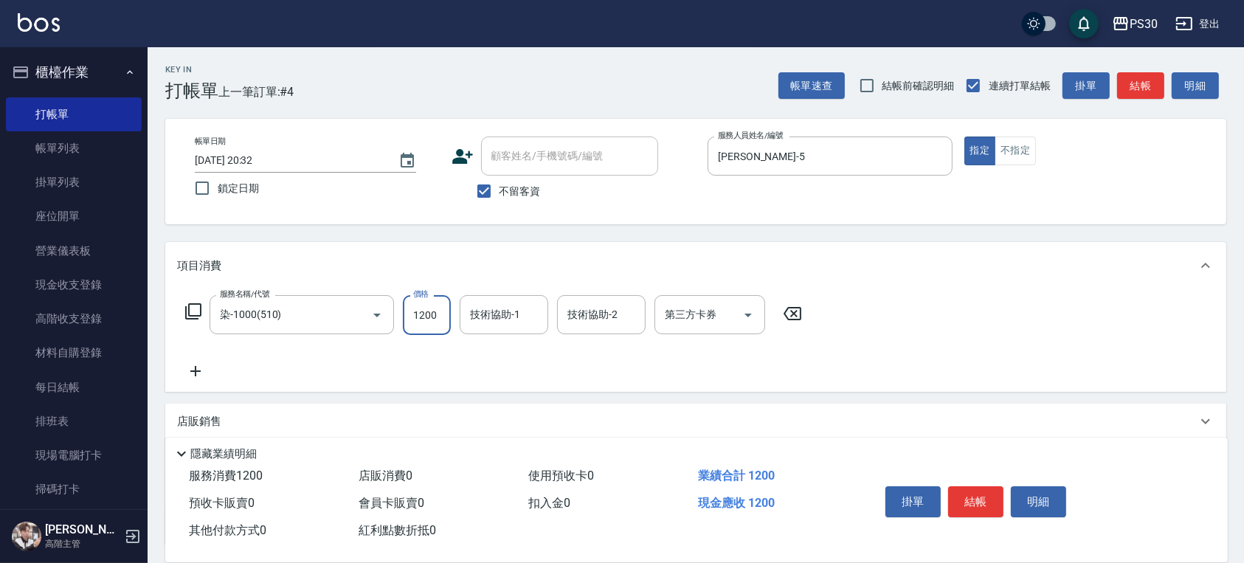
type input "1200"
type input "RENA-39"
click at [987, 498] on button "結帳" at bounding box center [975, 501] width 55 height 31
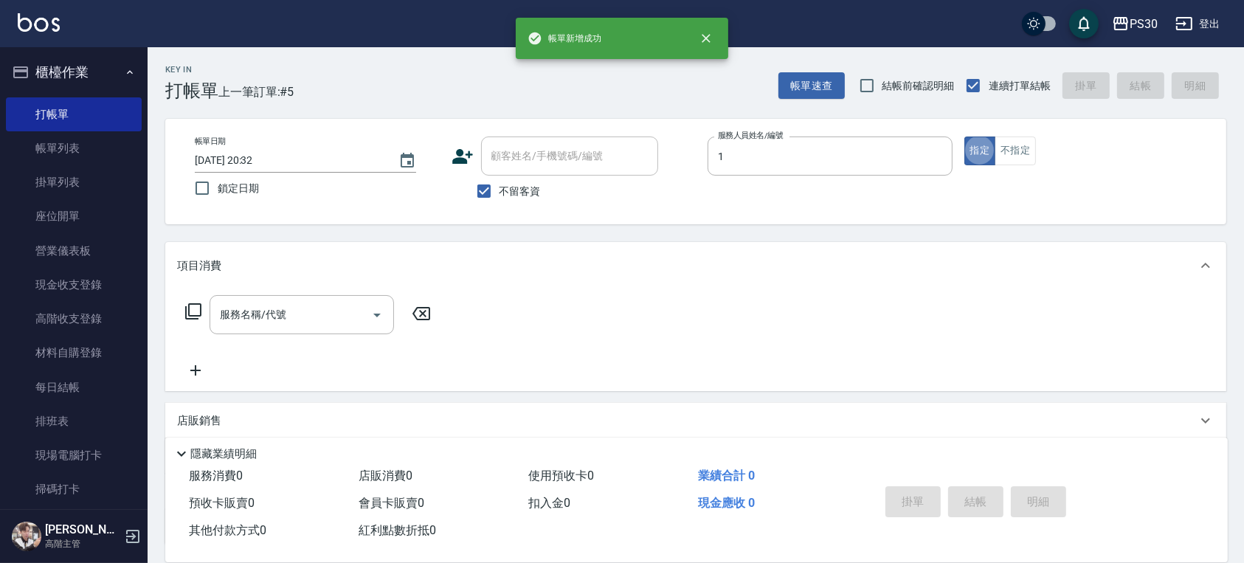
type input "ONE-1"
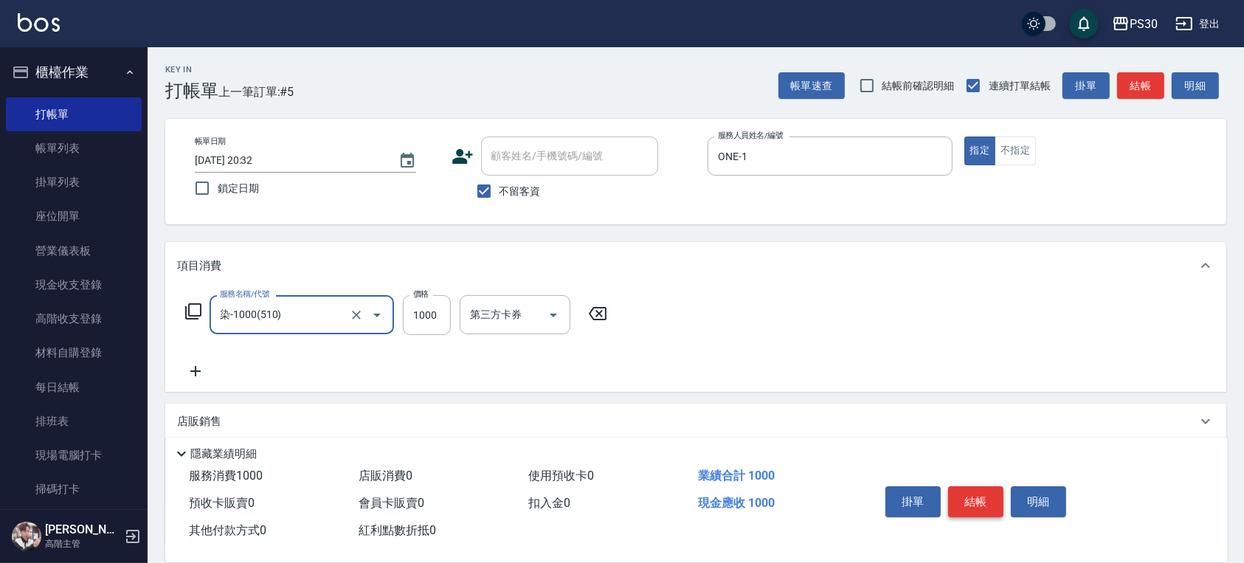
type input "染-1000(510)"
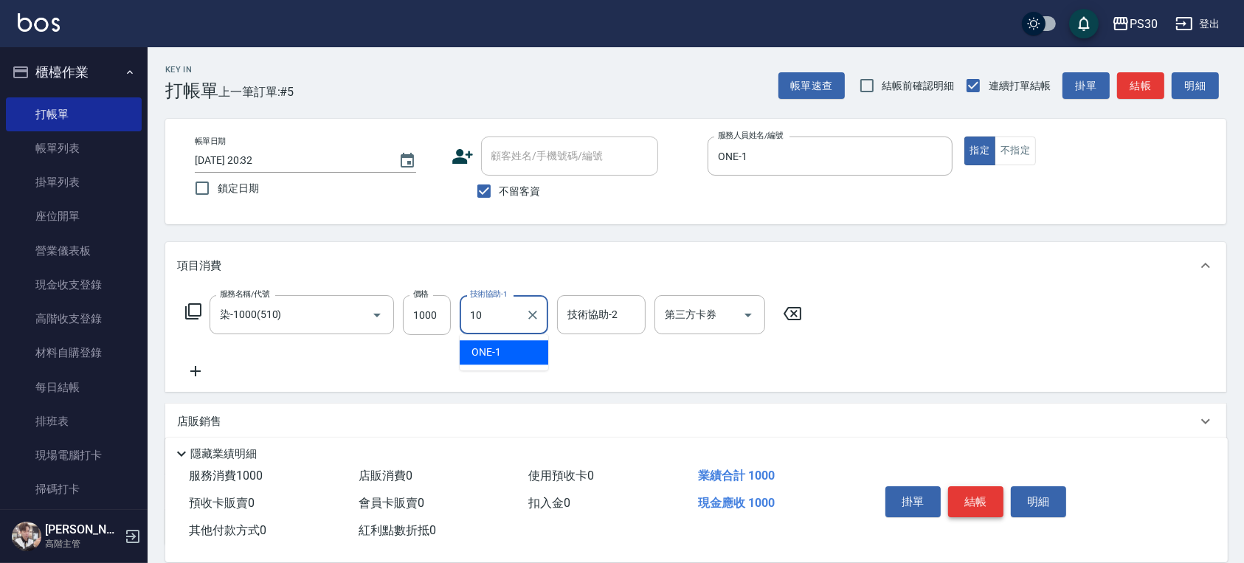
type input "陳湘芸🐭-10"
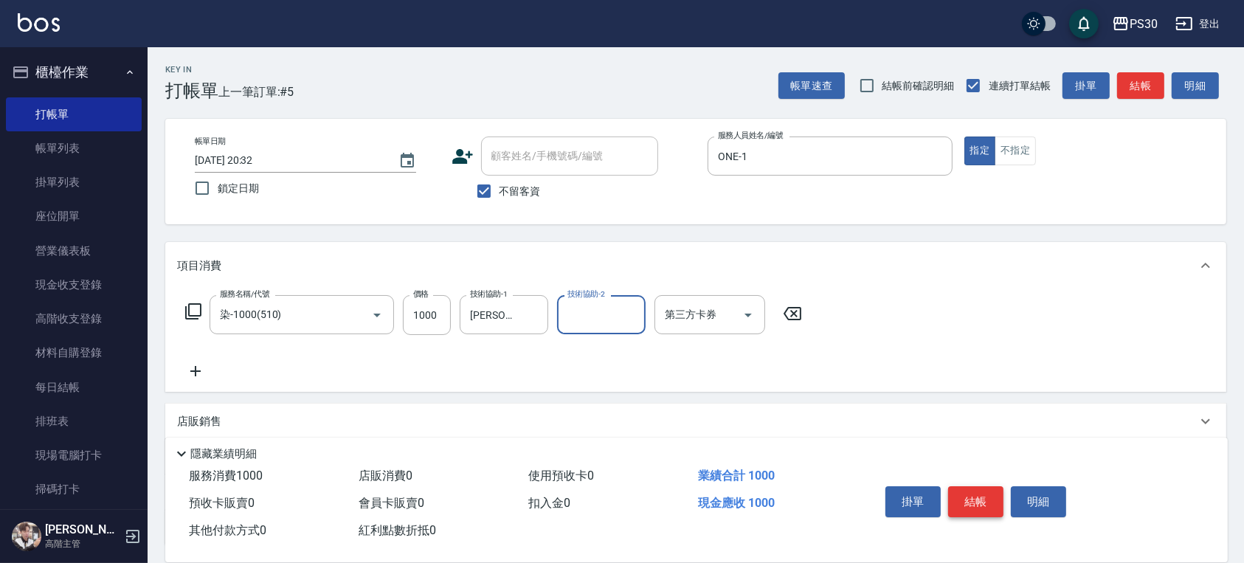
click at [995, 500] on button "結帳" at bounding box center [975, 501] width 55 height 31
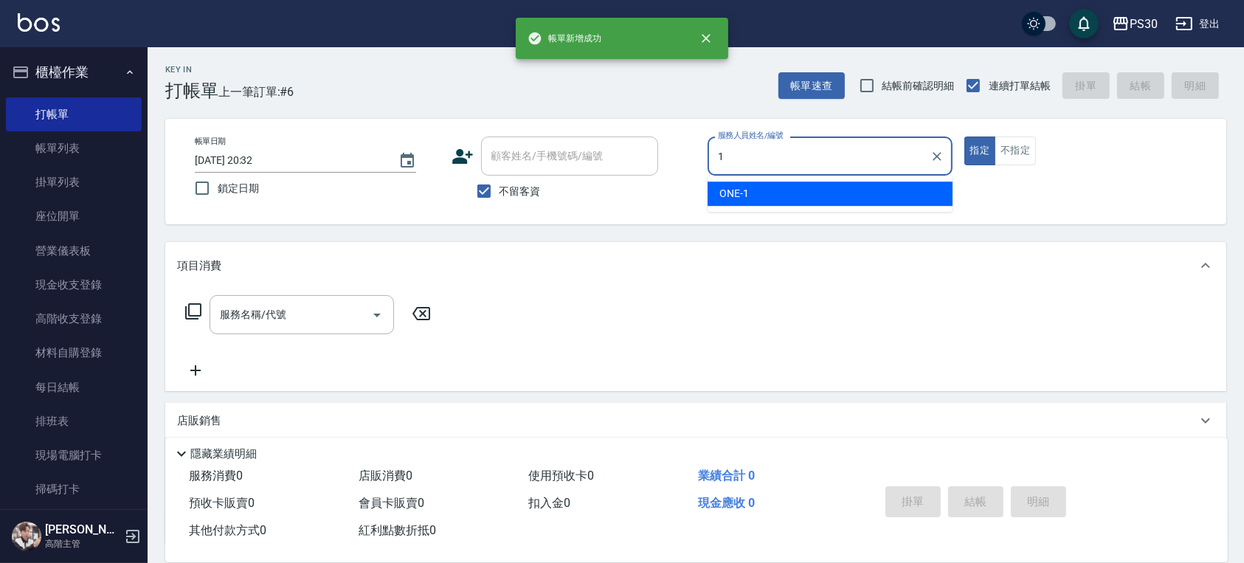
type input "ONE-1"
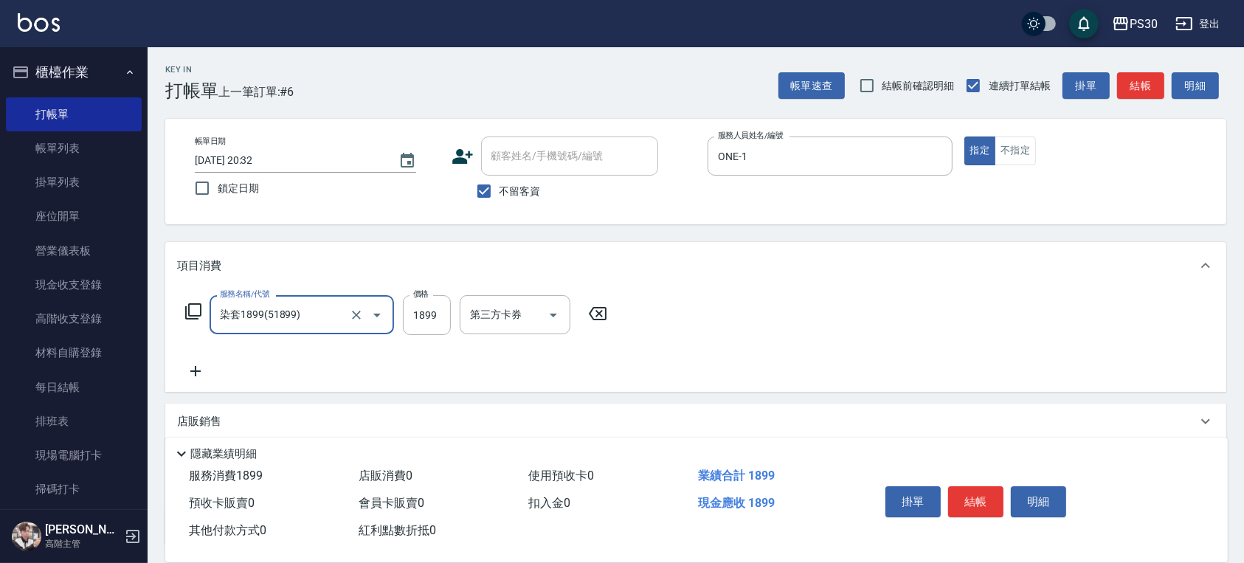
type input "染套1899(51899)"
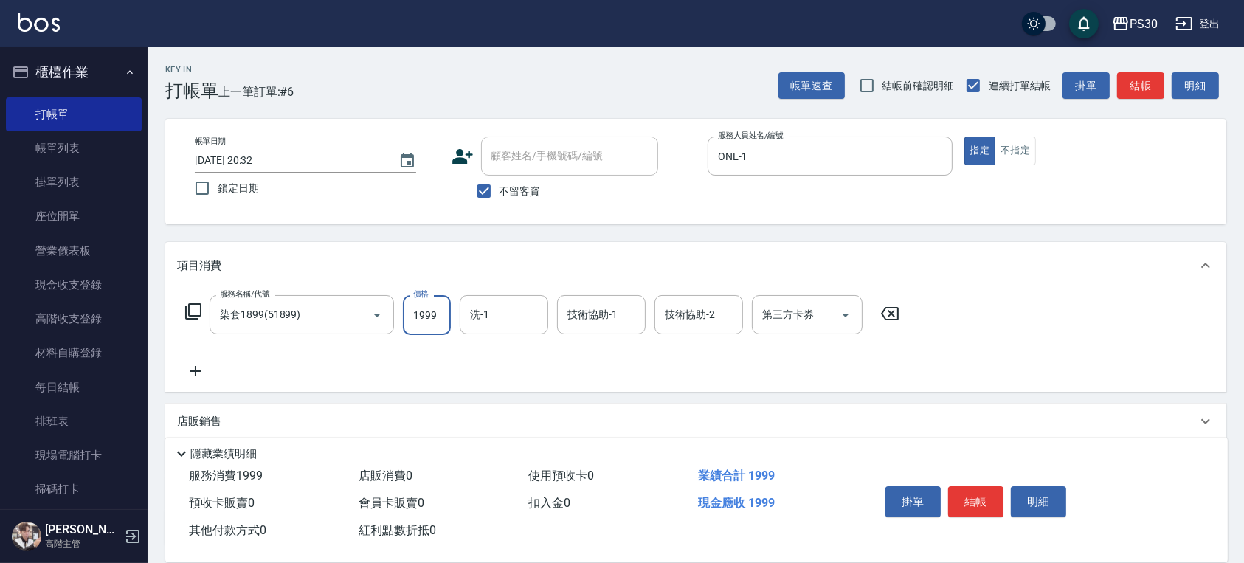
type input "1999"
click at [976, 490] on button "結帳" at bounding box center [975, 501] width 55 height 31
type input "2025/08/18 20:33"
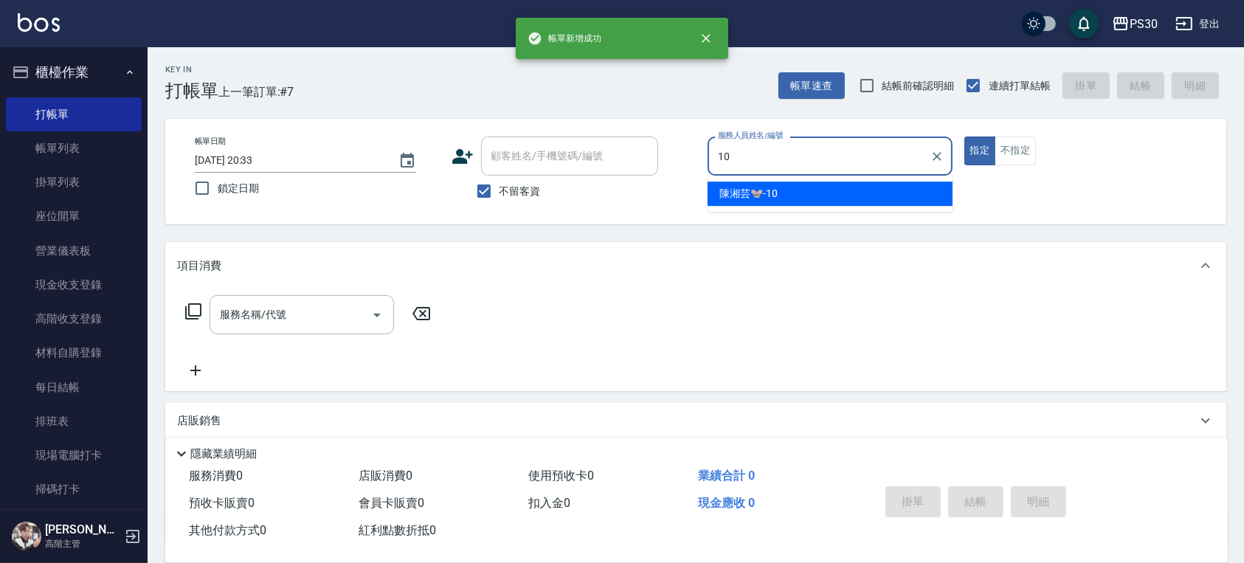
type input "陳湘芸🐭-10"
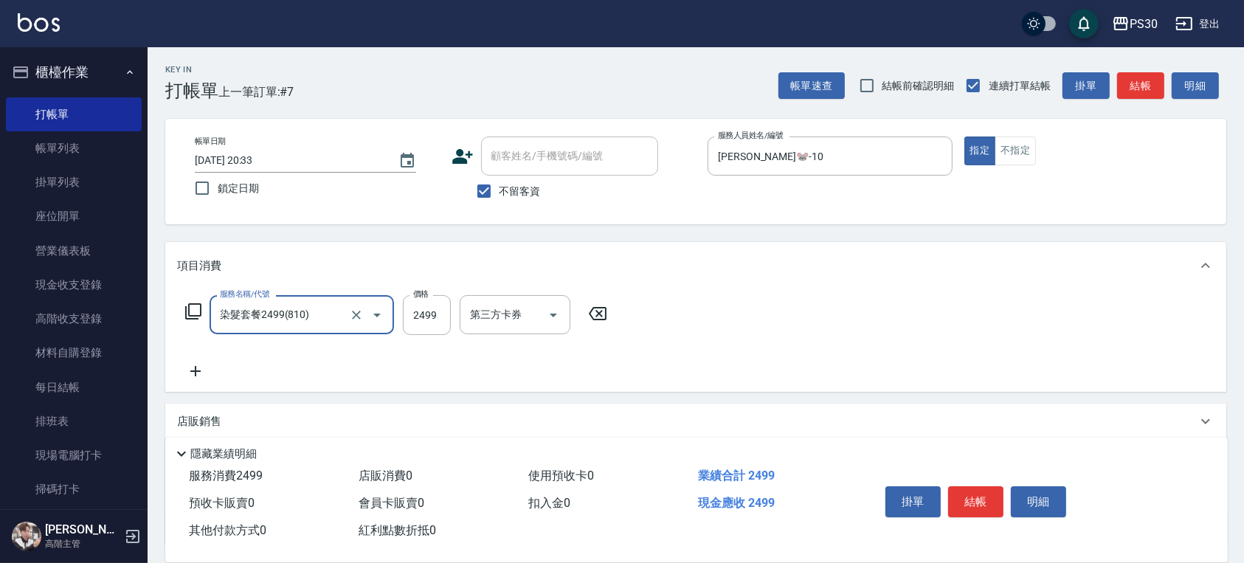
type input "染髮套餐2499(810)"
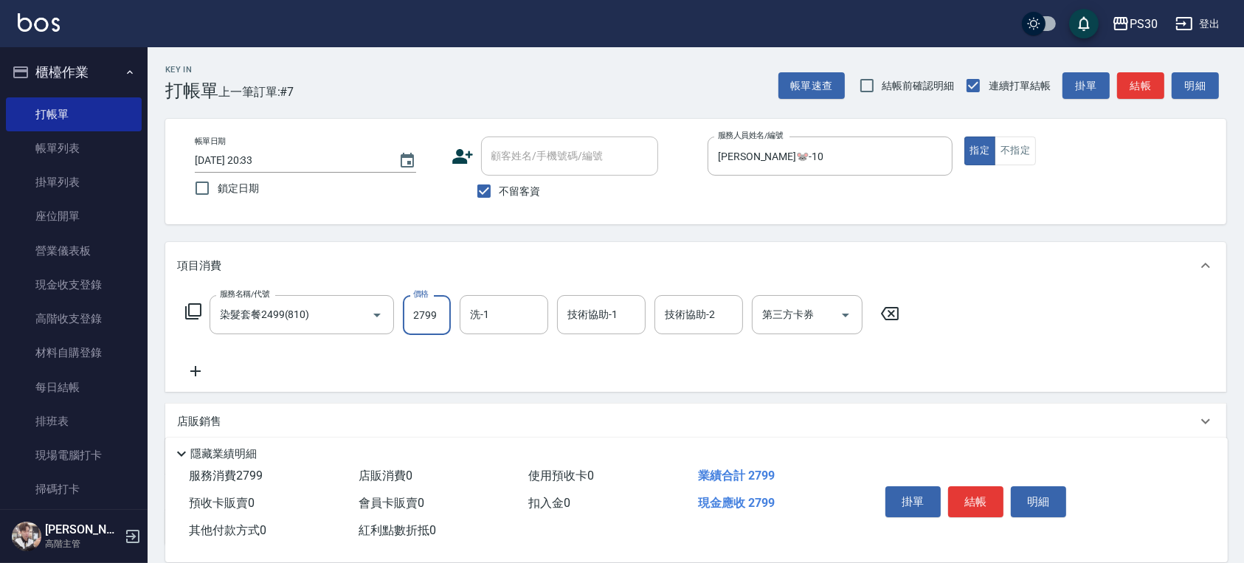
type input "2799"
click at [986, 486] on button "結帳" at bounding box center [975, 501] width 55 height 31
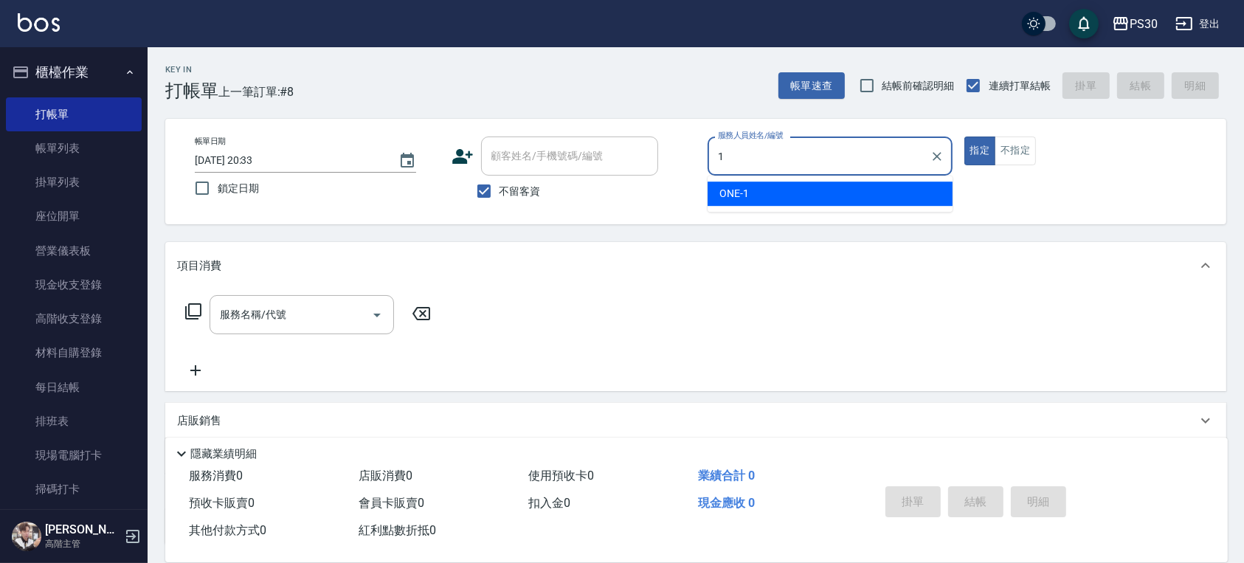
type input "ONE-1"
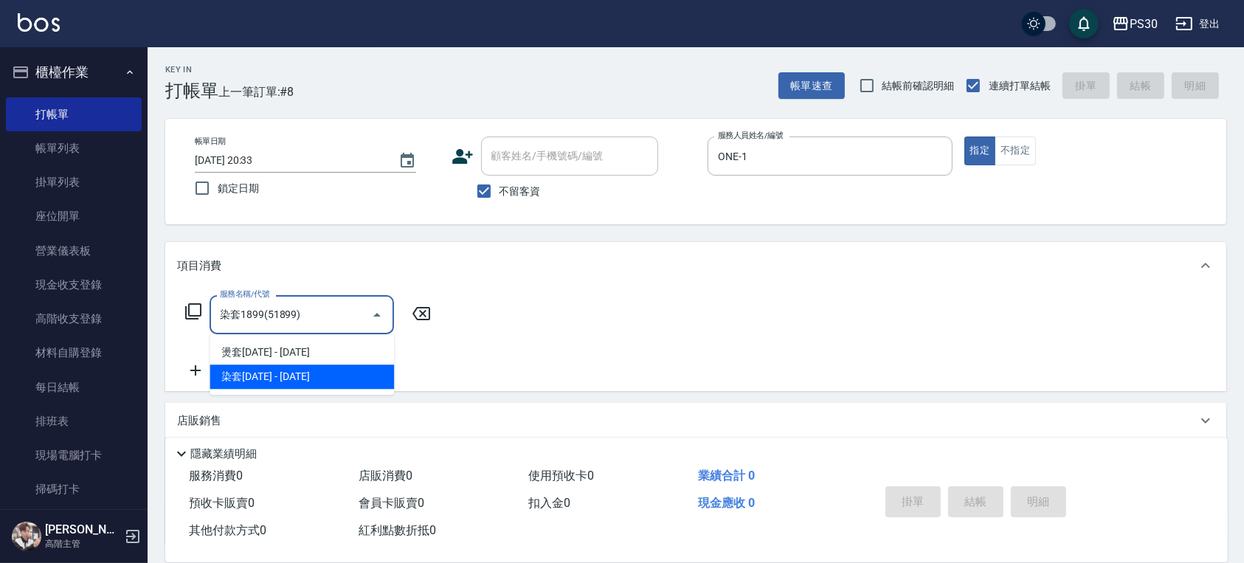
type input "染套1899(51899)"
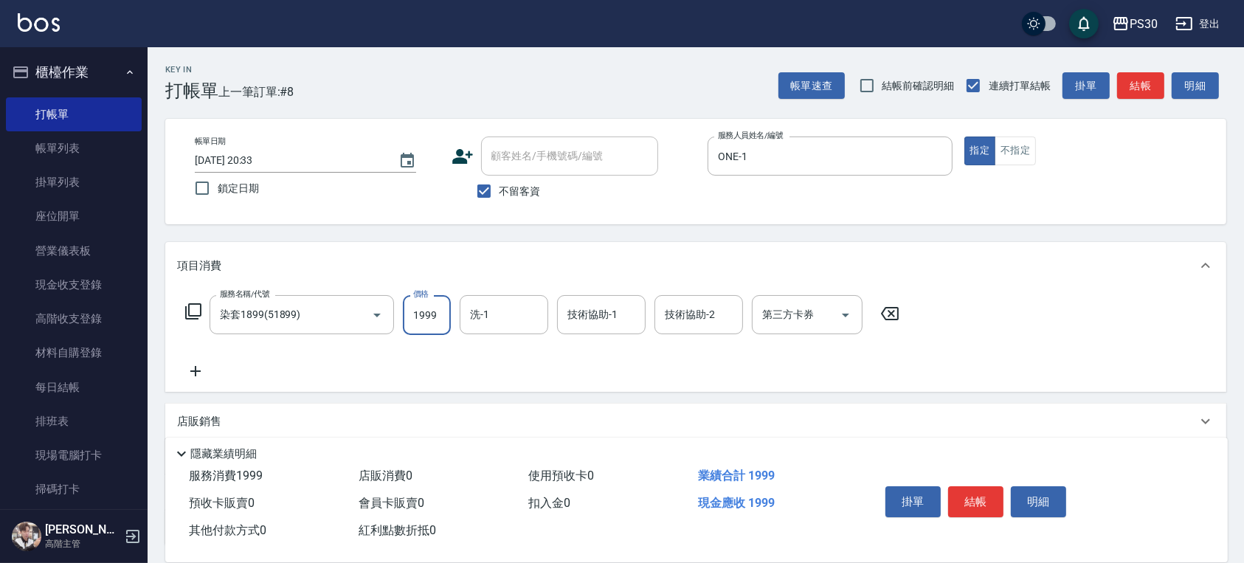
type input "1999"
type input "RENA-39"
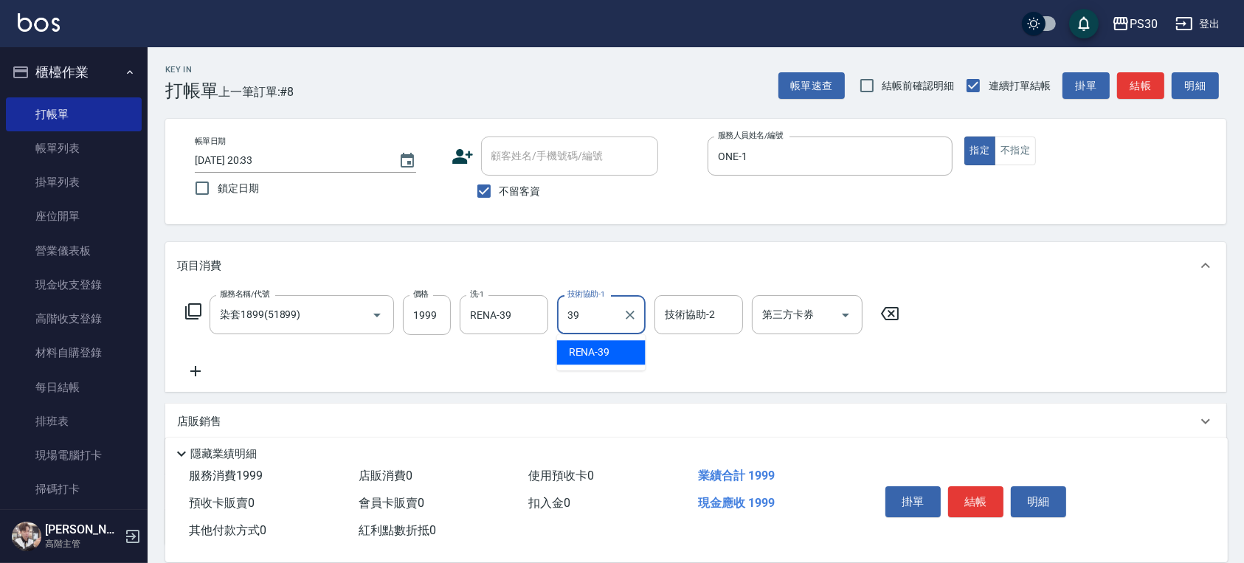
type input "RENA-39"
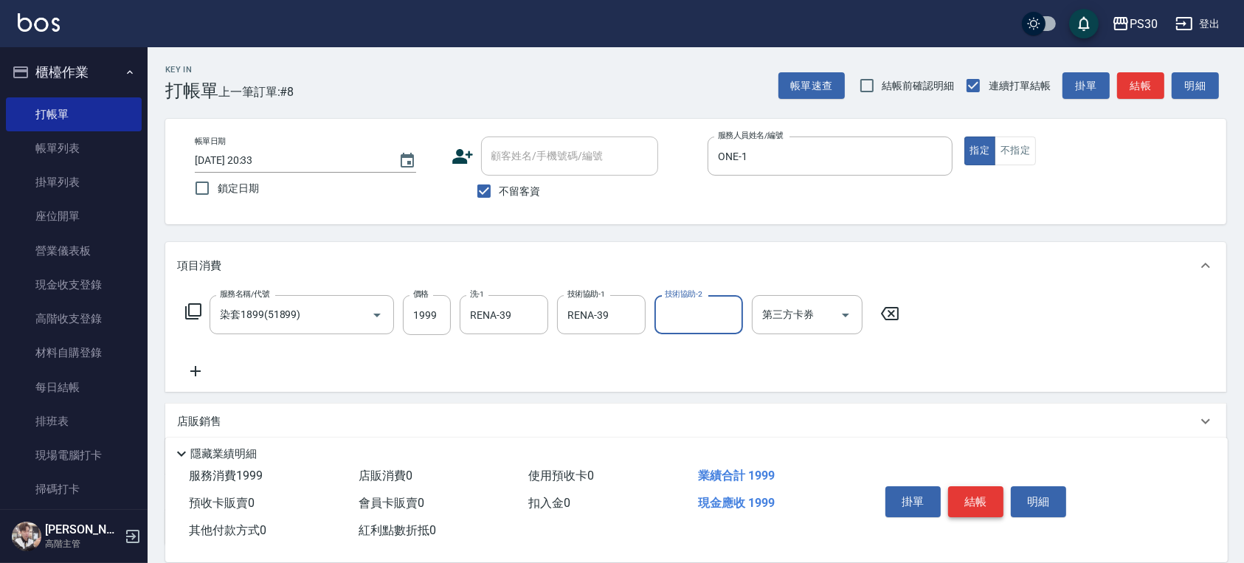
click at [968, 505] on button "結帳" at bounding box center [975, 501] width 55 height 31
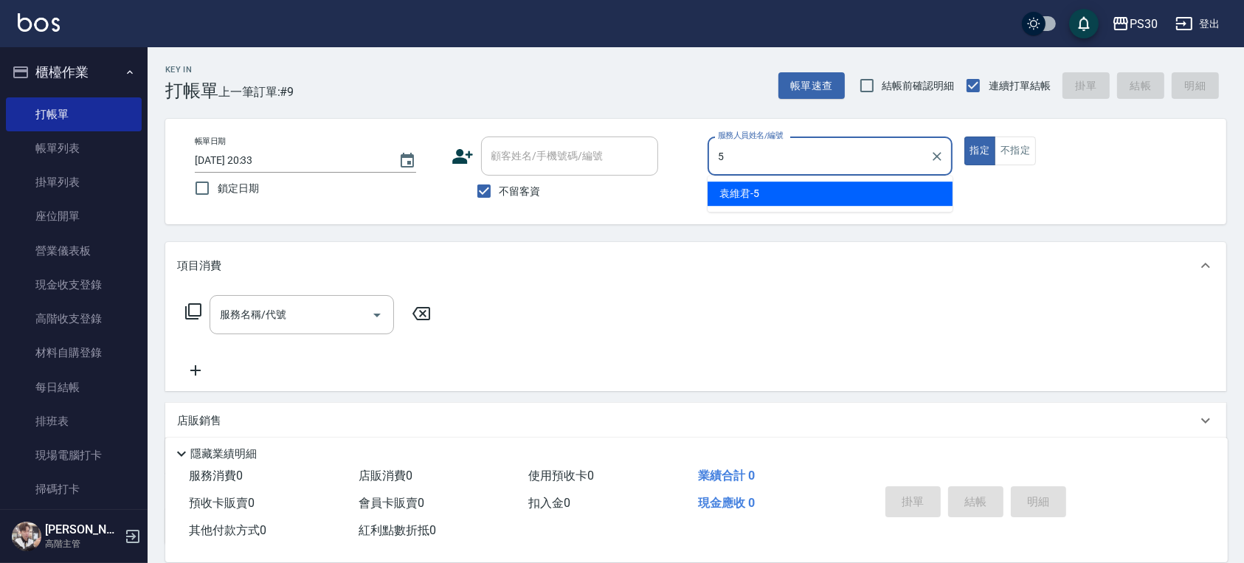
type input "袁維君-5"
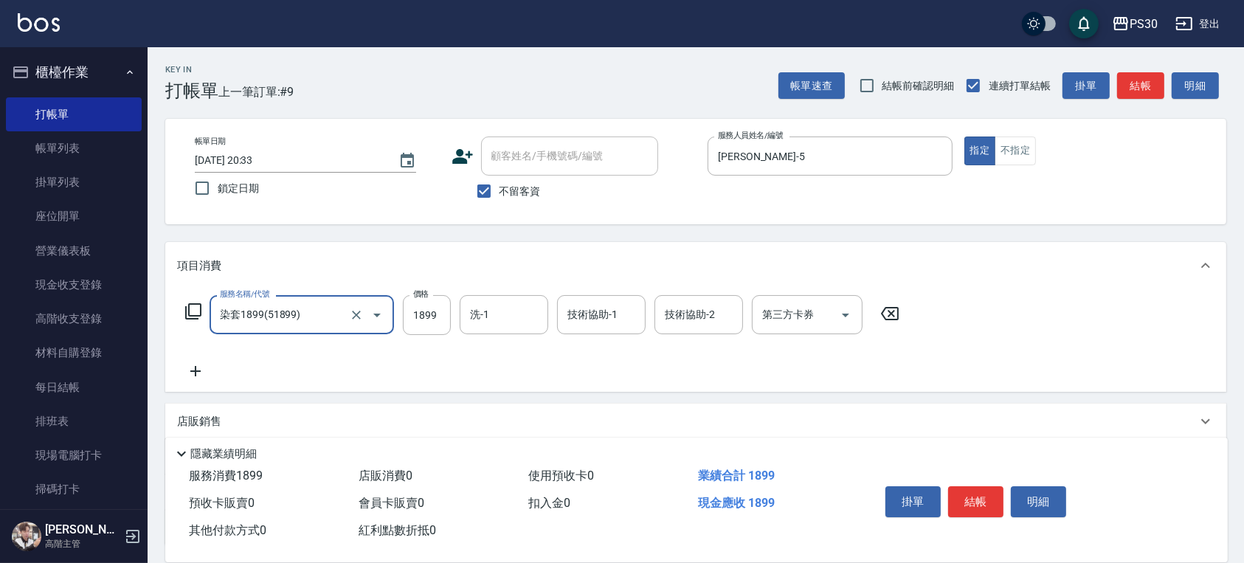
type input "染套1899(51899)"
type input "1699"
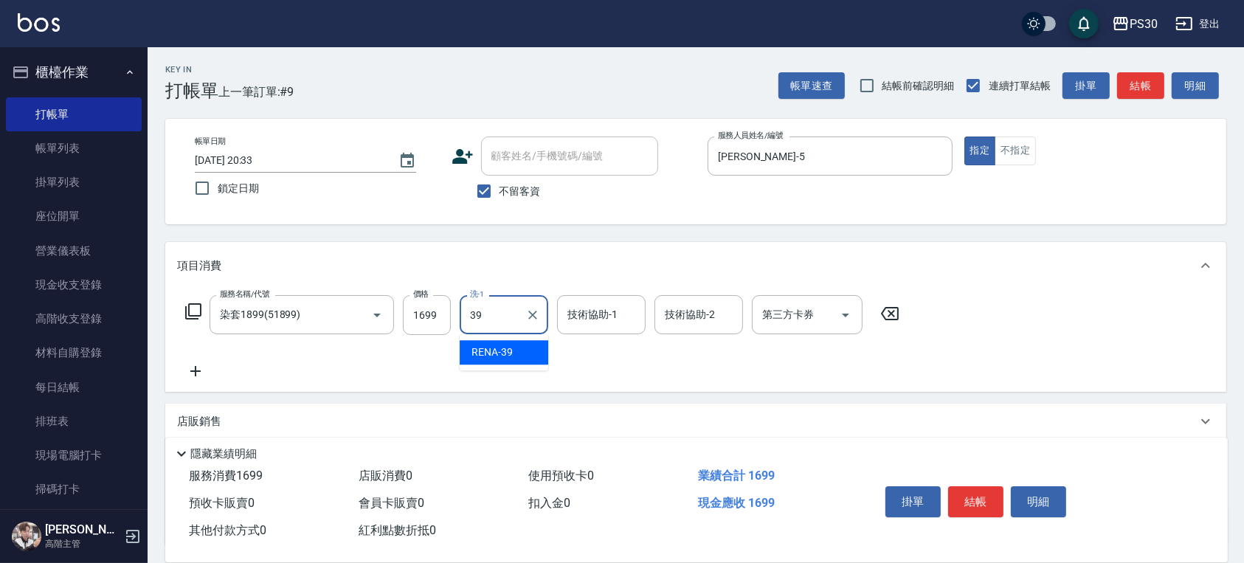
type input "RENA-39"
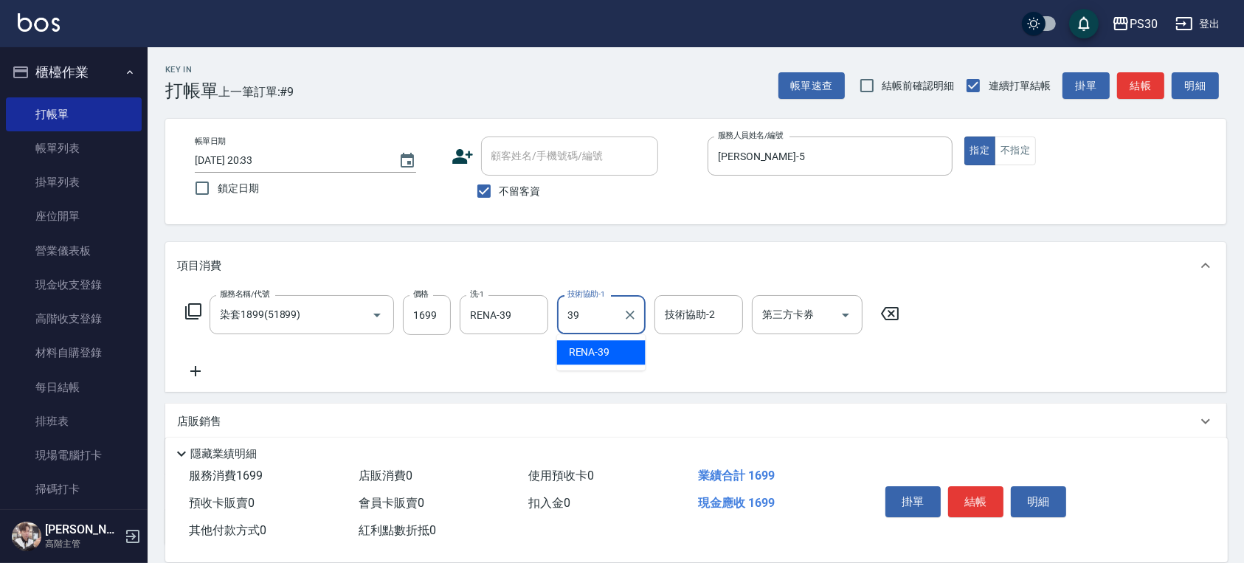
type input "RENA-39"
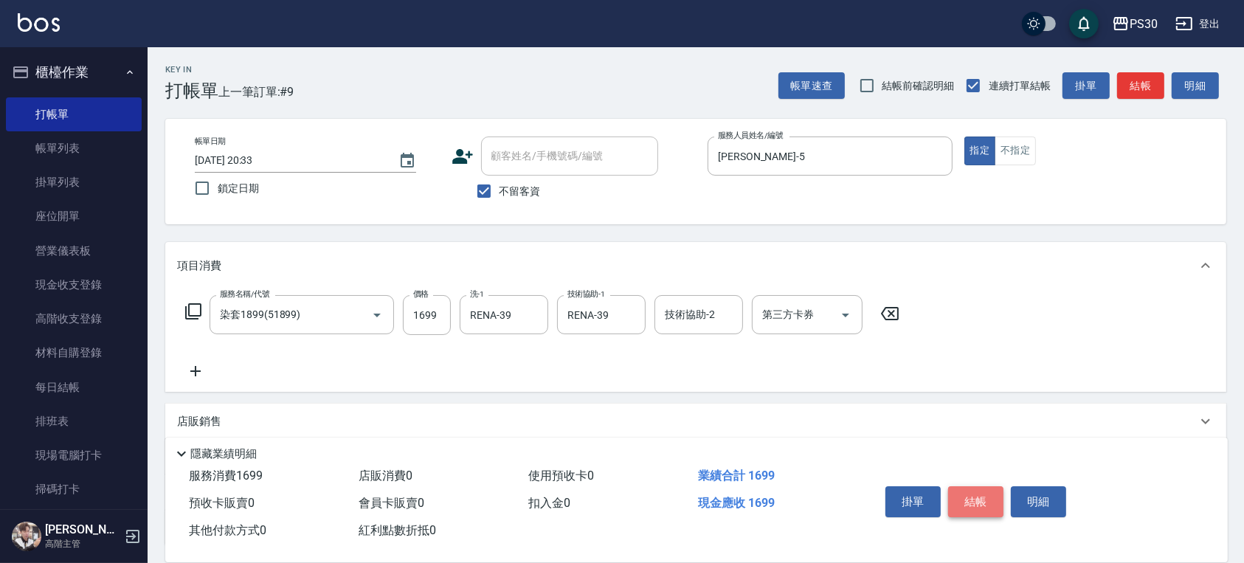
click at [991, 489] on button "結帳" at bounding box center [975, 501] width 55 height 31
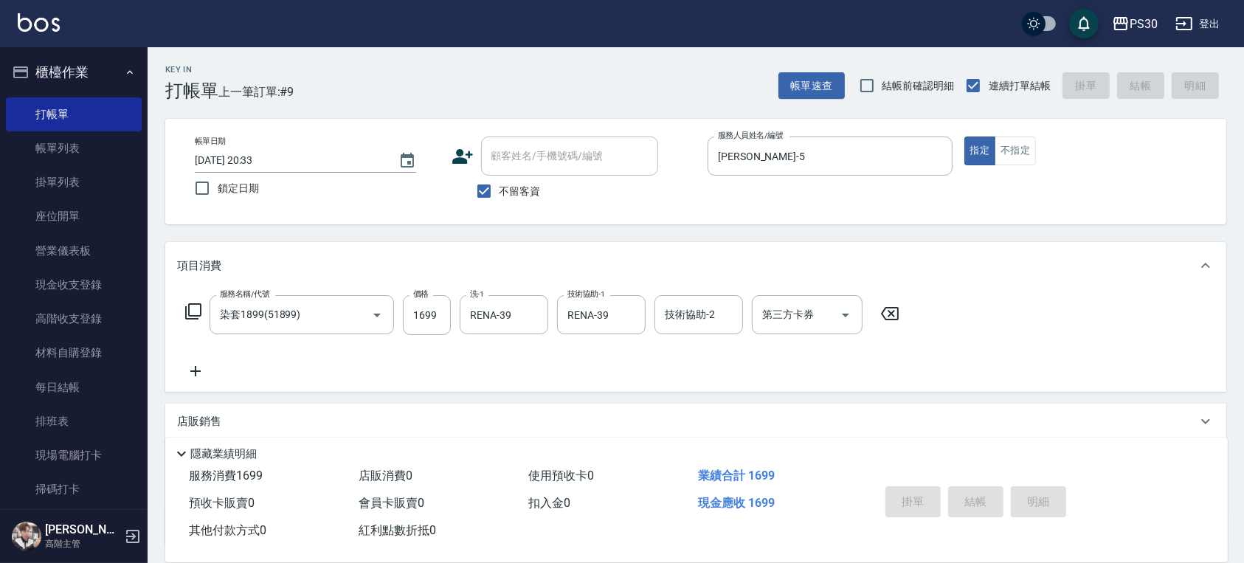
type input "2025/08/18 20:34"
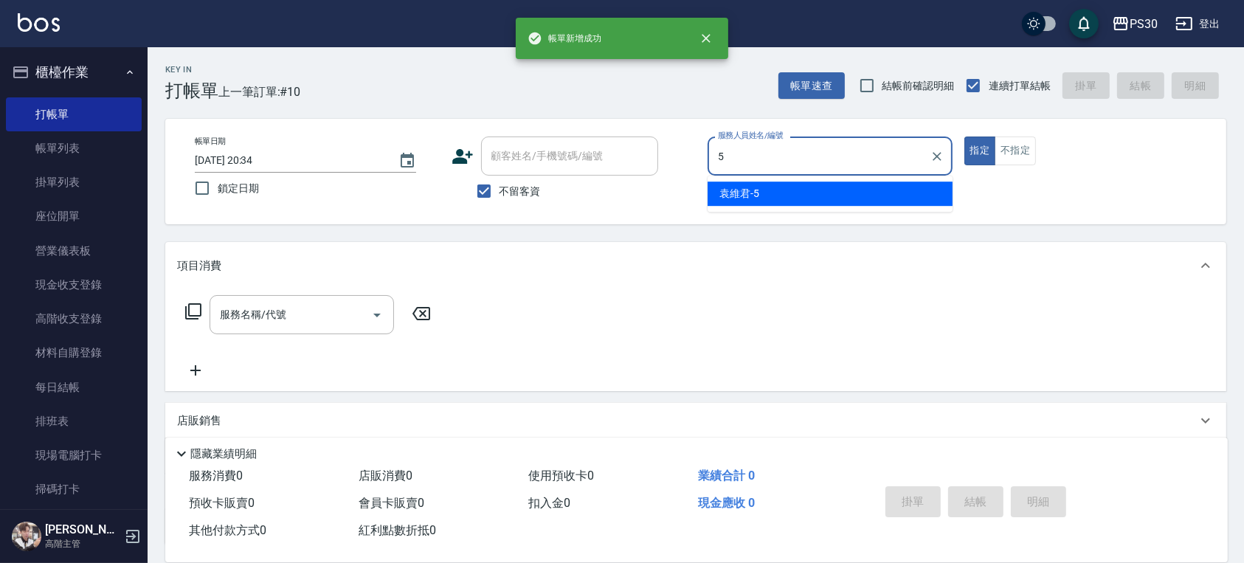
type input "袁維君-5"
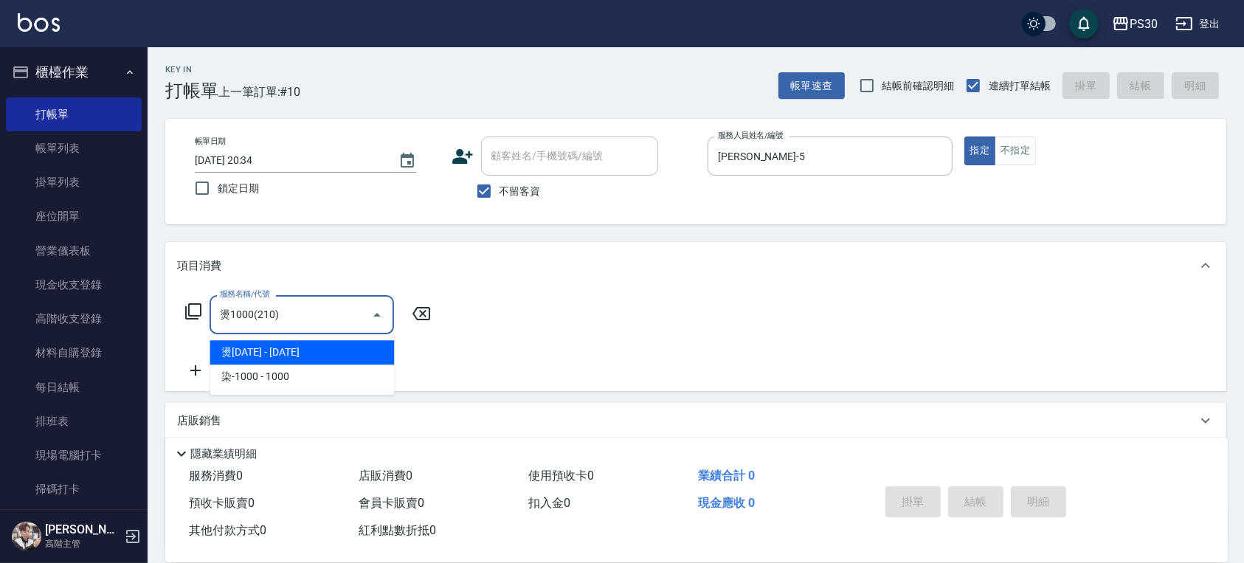
type input "燙1000(210)"
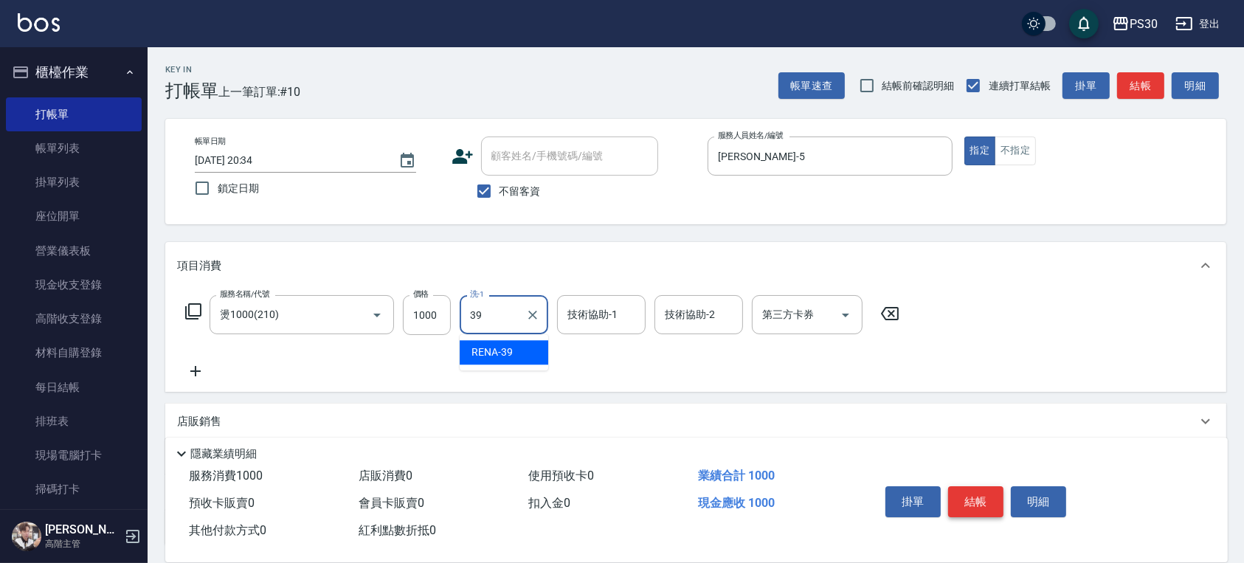
type input "RENA-39"
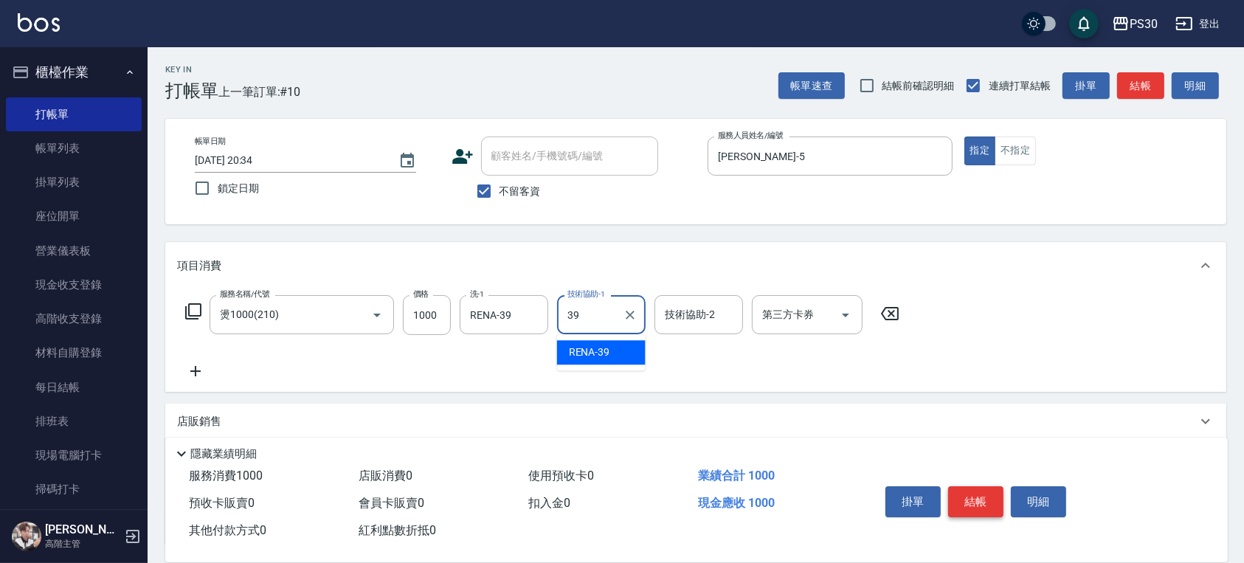
type input "RENA-39"
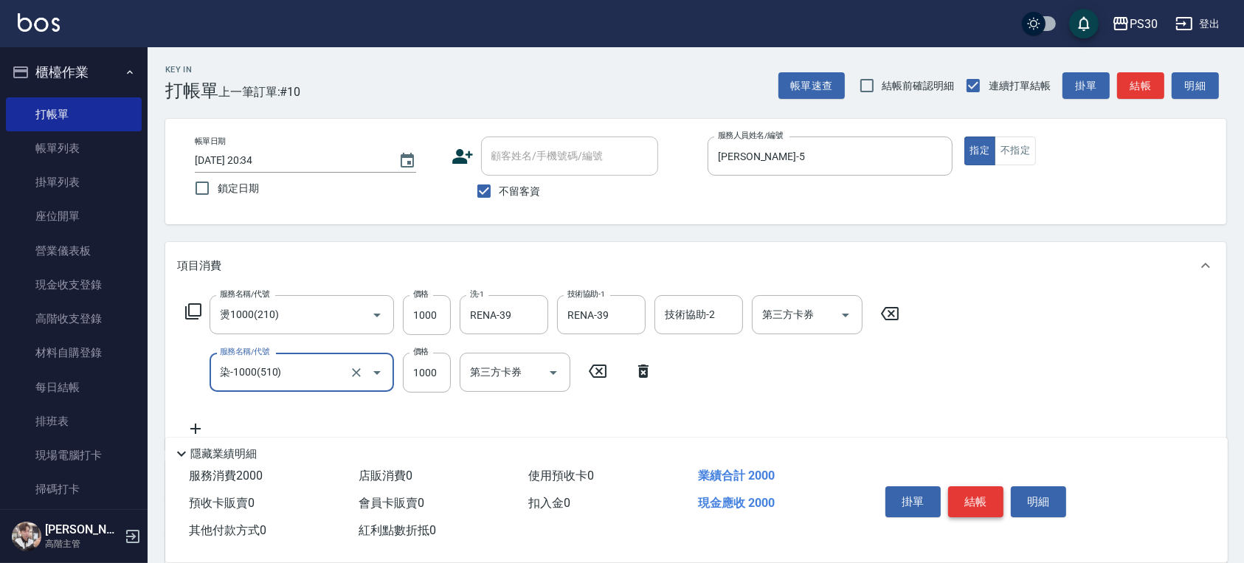
type input "染-1000(510)"
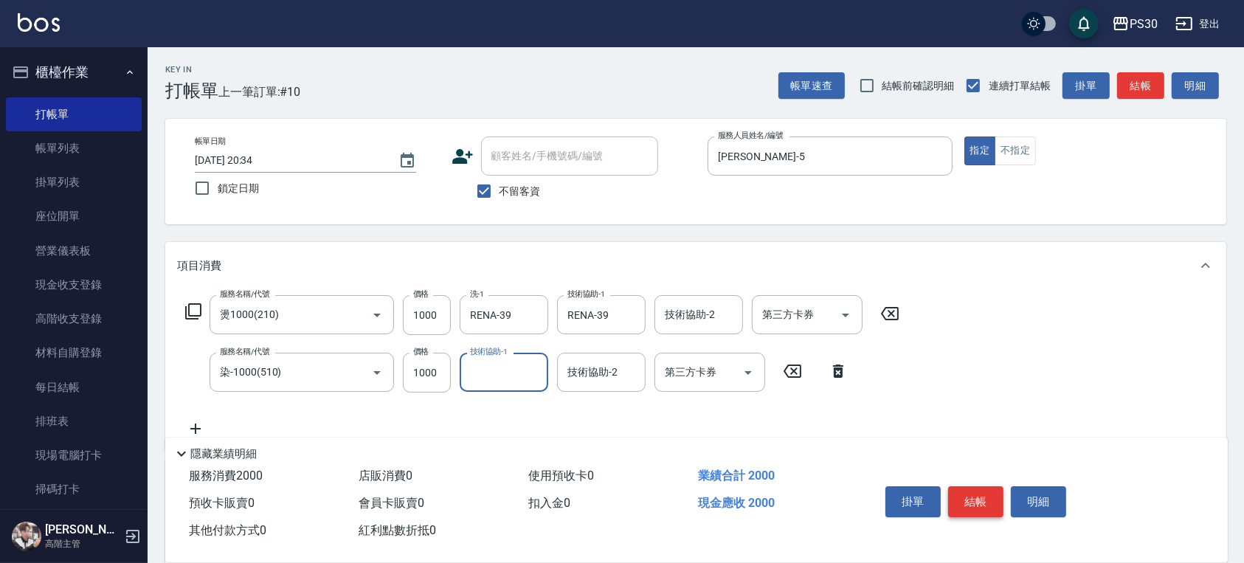
click at [980, 492] on button "結帳" at bounding box center [975, 501] width 55 height 31
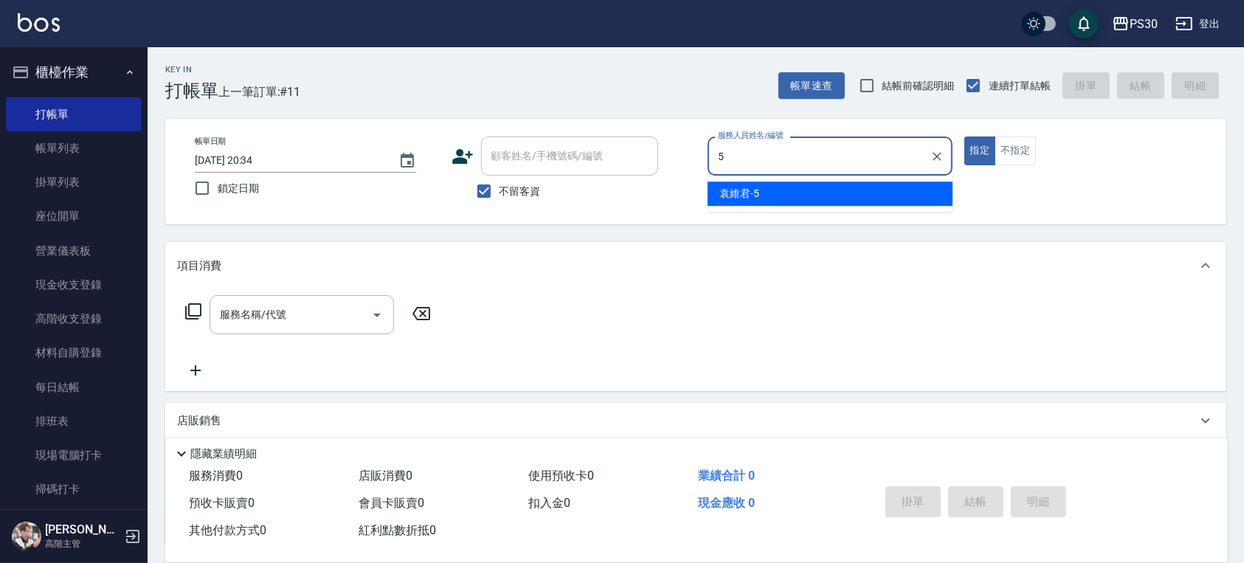
type input "袁維君-5"
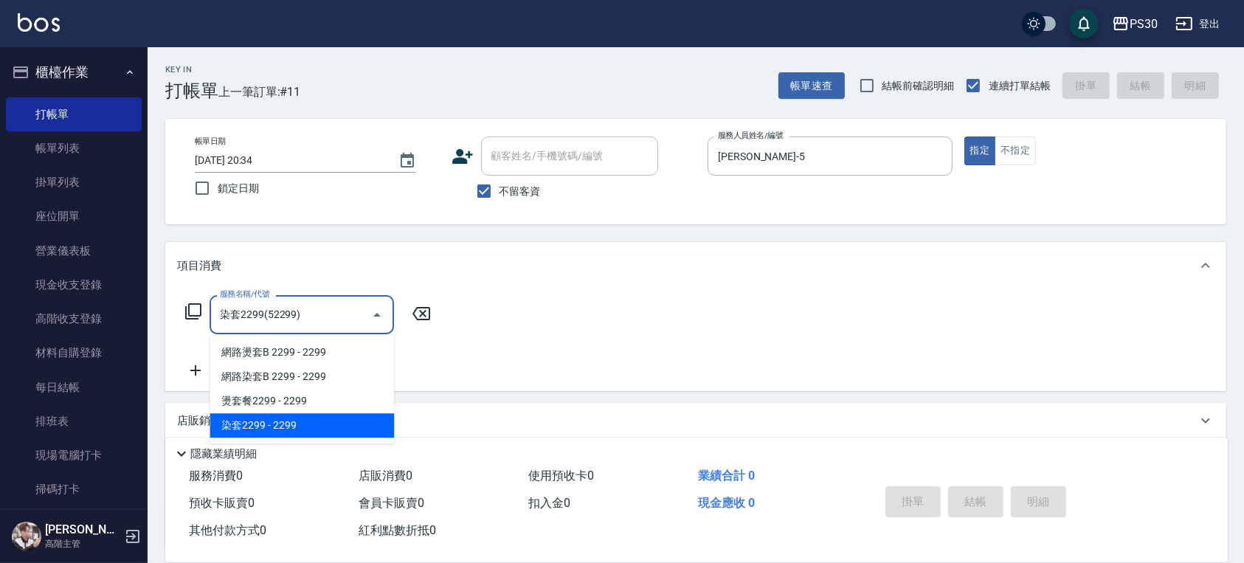
type input "染套2299(52299)"
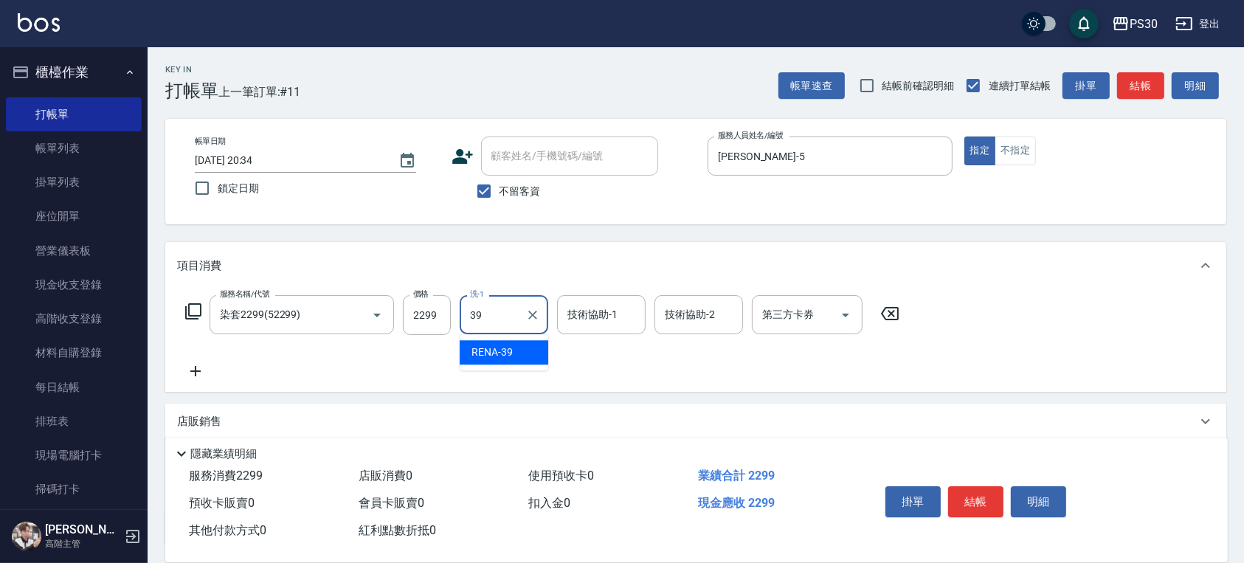
type input "RENA-39"
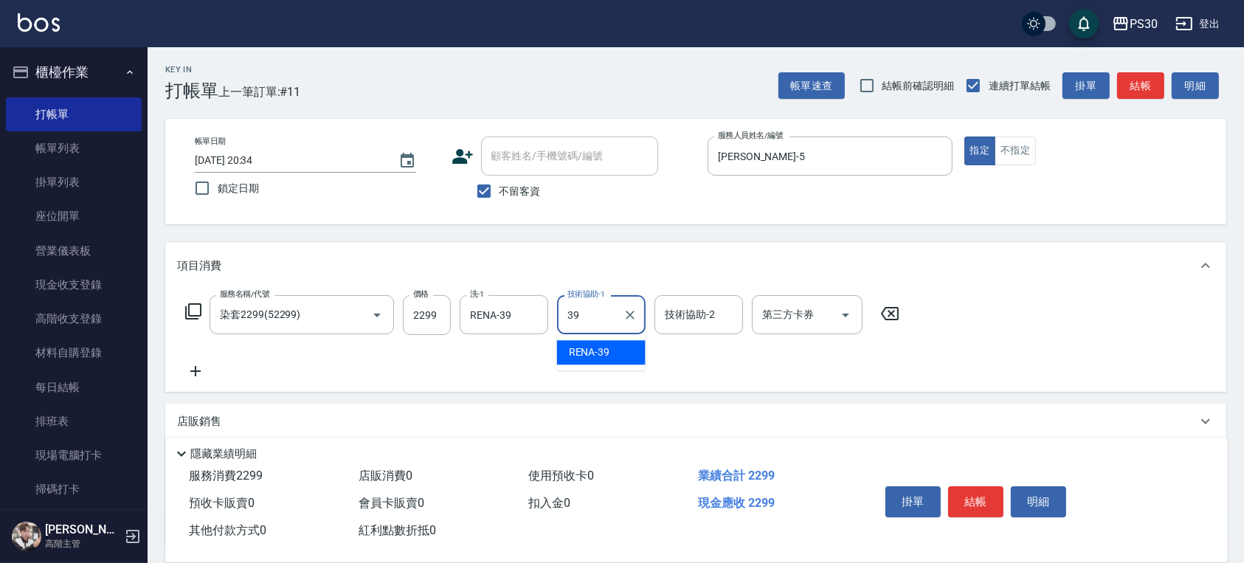
type input "RENA-39"
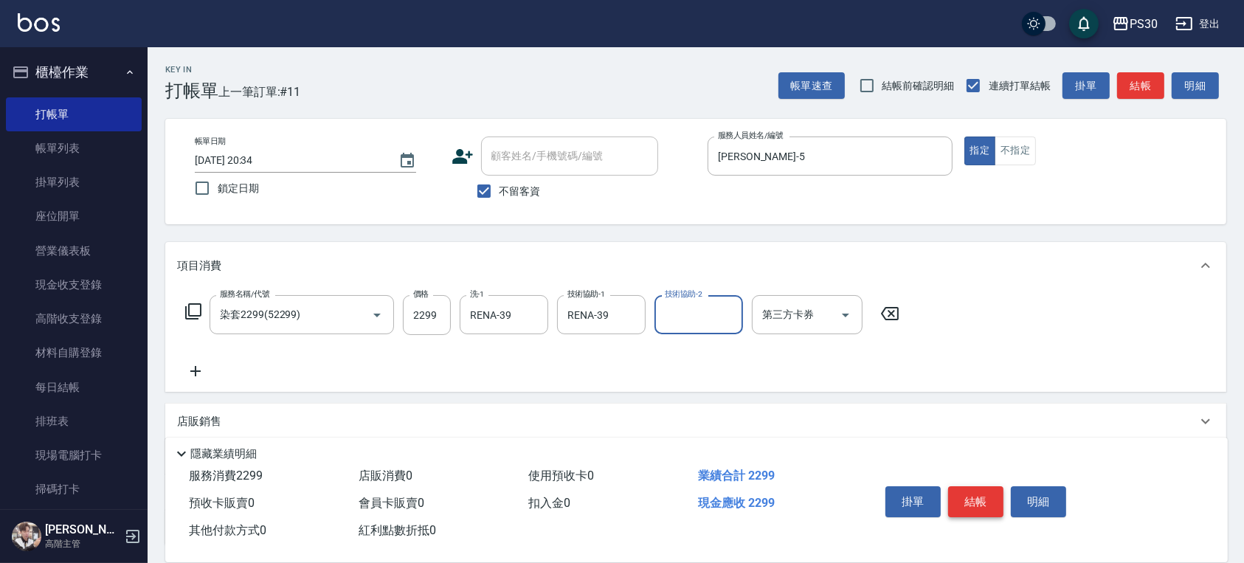
click at [974, 500] on button "結帳" at bounding box center [975, 501] width 55 height 31
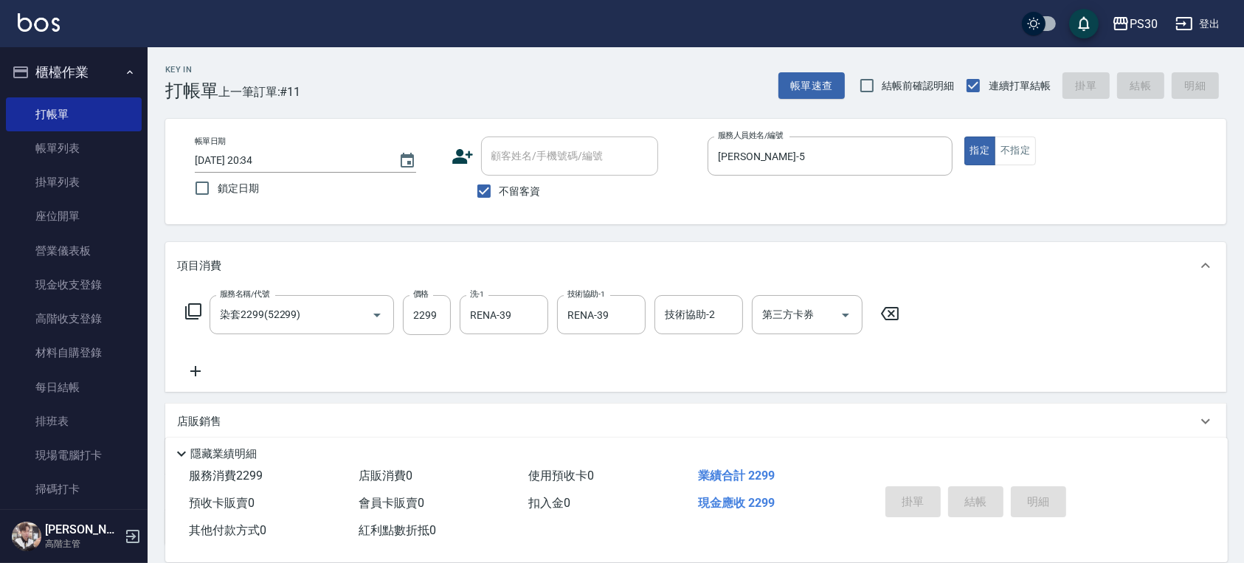
type input "2025/08/18 20:35"
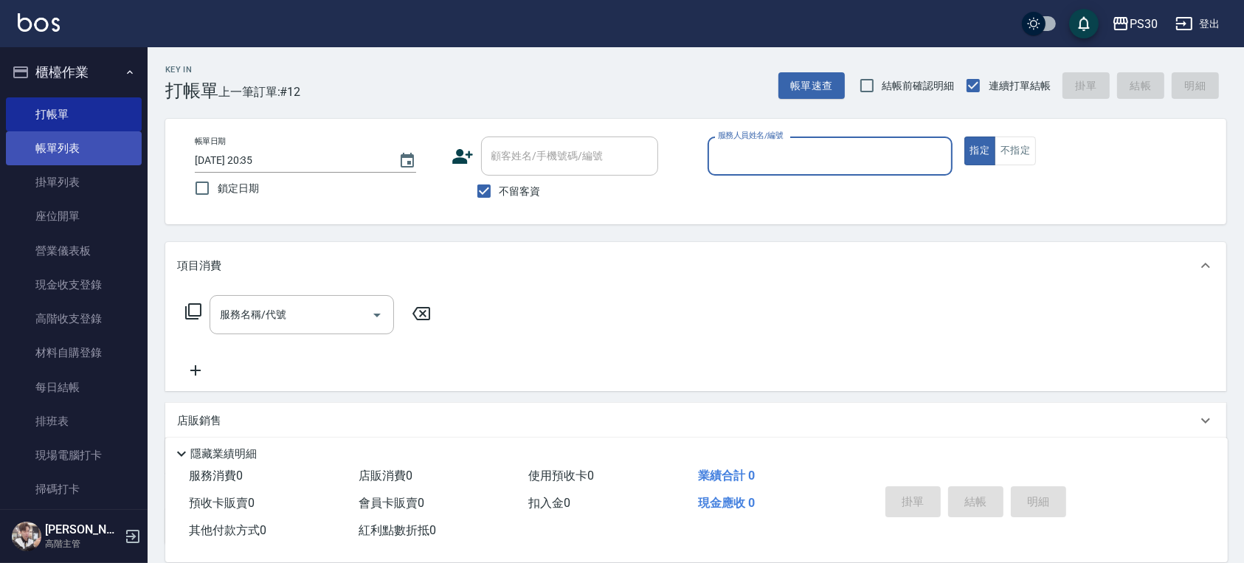
scroll to position [287, 0]
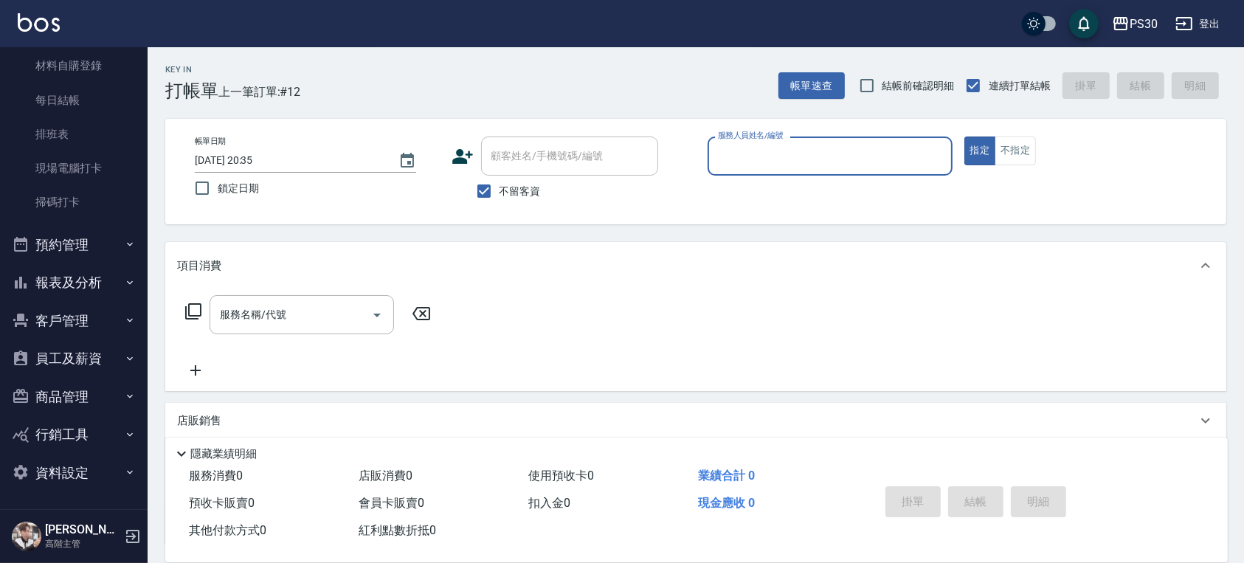
click at [72, 297] on button "報表及分析" at bounding box center [74, 282] width 136 height 38
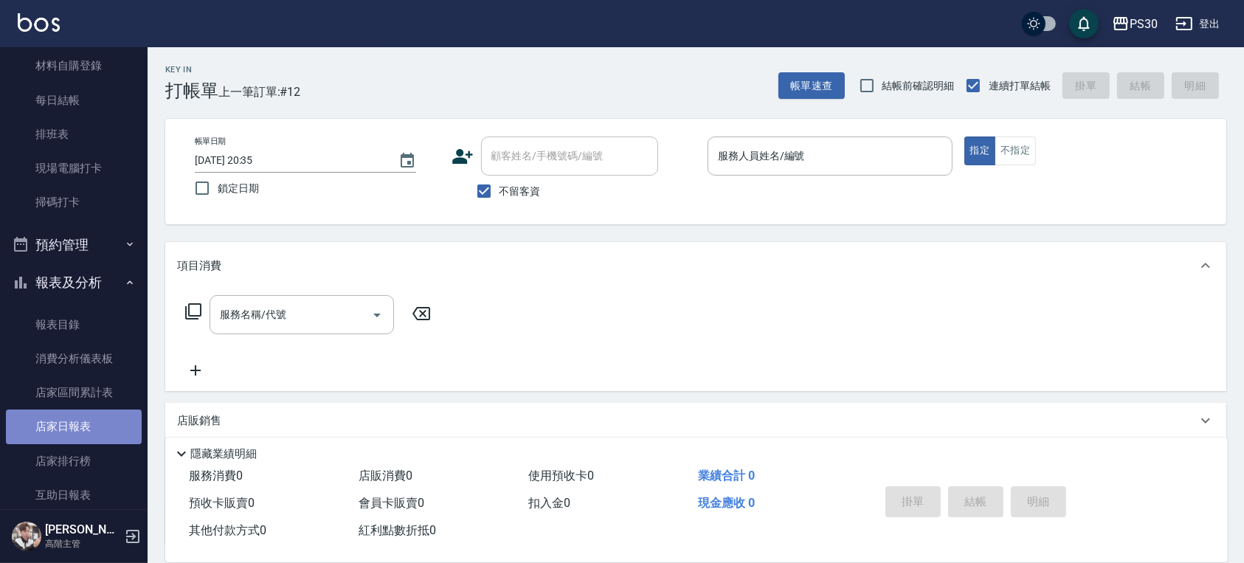
click at [102, 426] on link "店家日報表" at bounding box center [74, 427] width 136 height 34
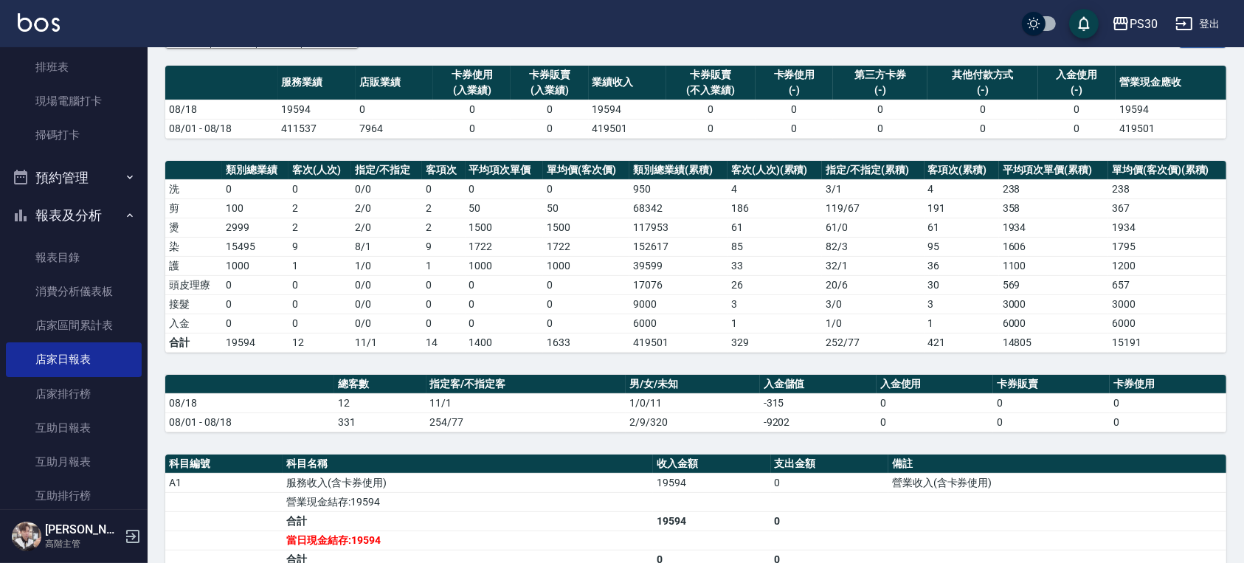
scroll to position [484, 0]
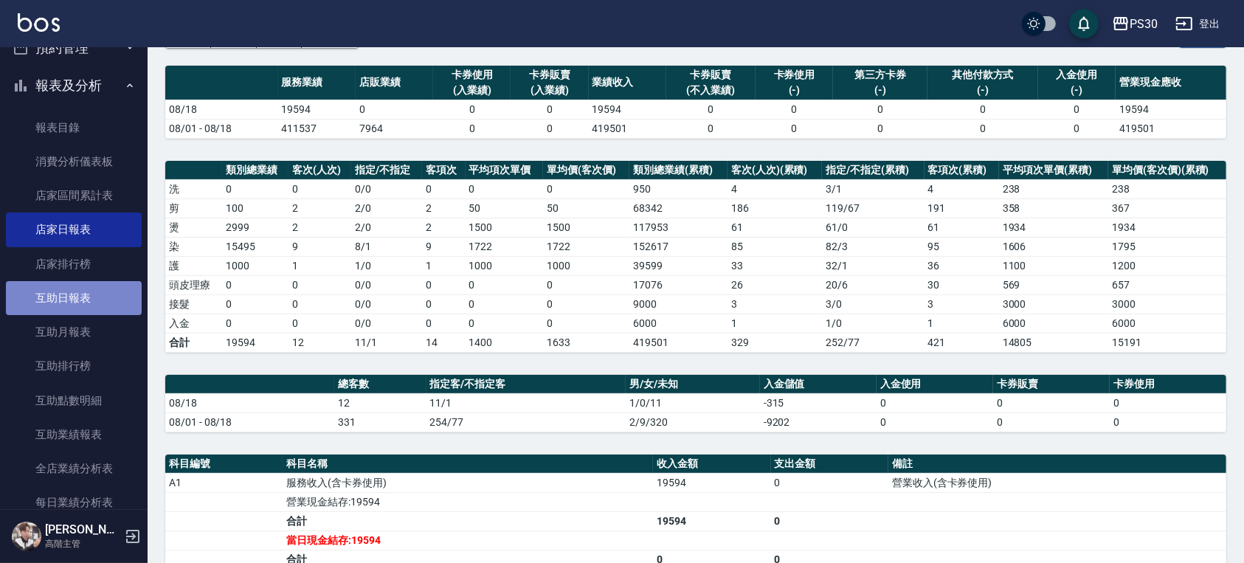
click at [103, 304] on link "互助日報表" at bounding box center [74, 298] width 136 height 34
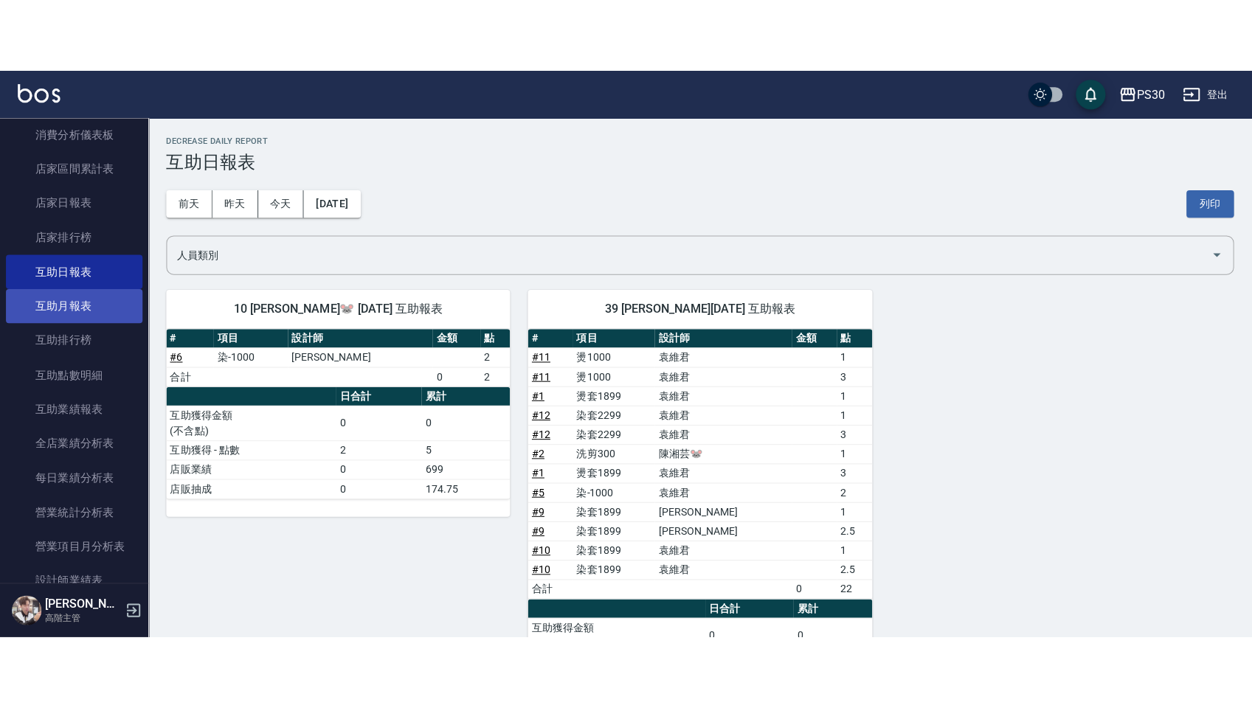
scroll to position [680, 0]
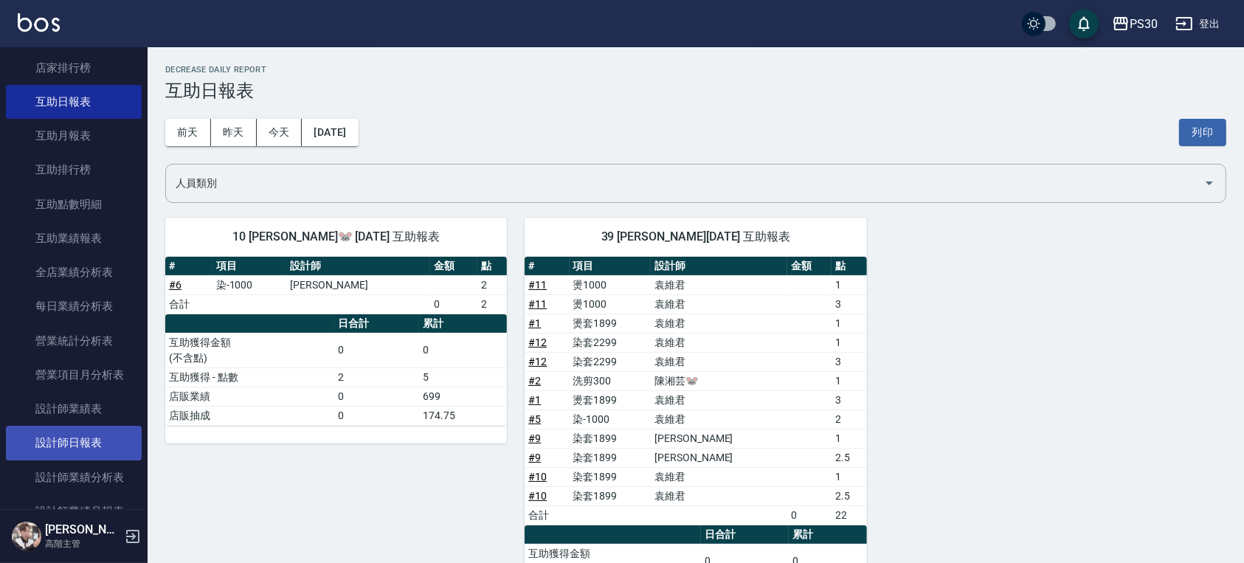
click at [91, 435] on link "設計師日報表" at bounding box center [74, 443] width 136 height 34
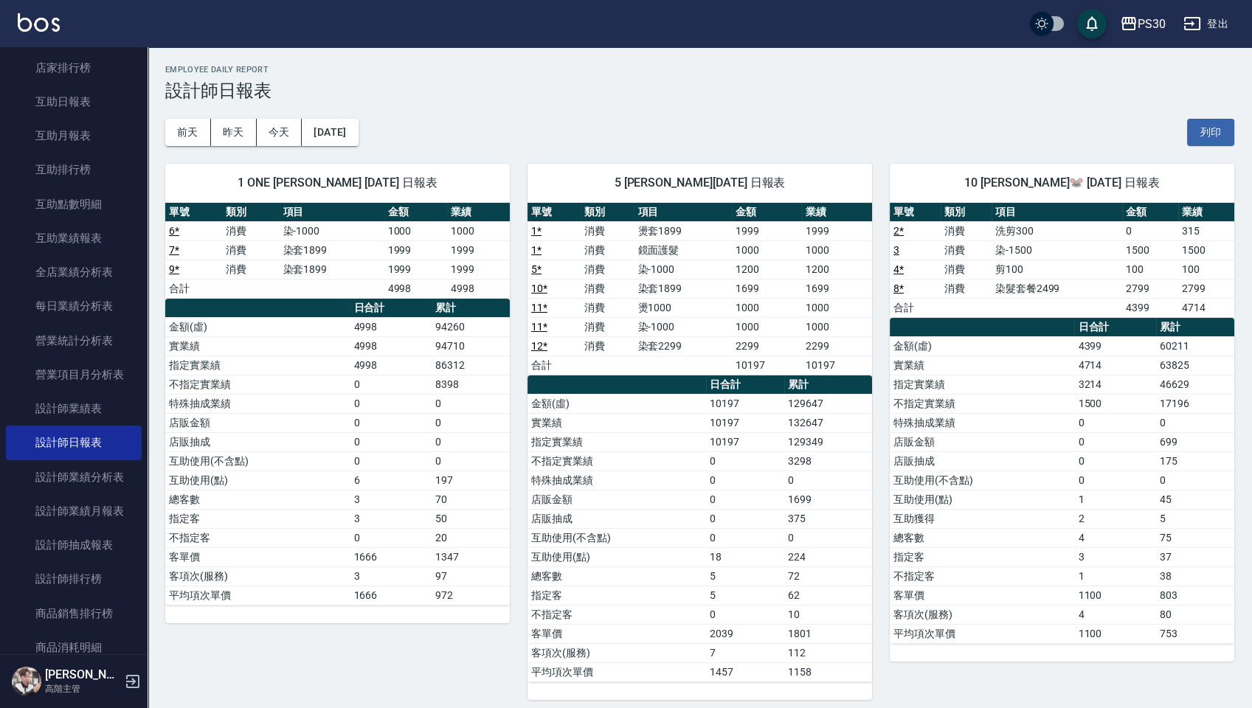
scroll to position [7, 0]
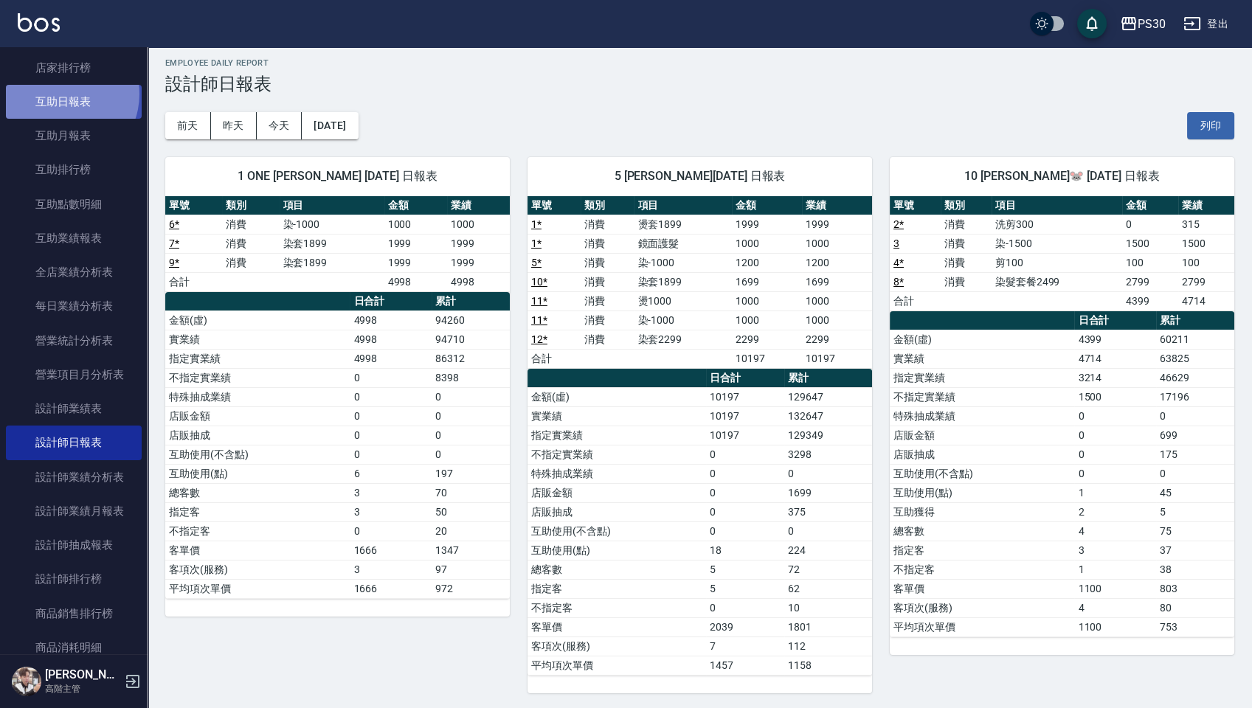
click at [60, 94] on link "互助日報表" at bounding box center [74, 102] width 136 height 34
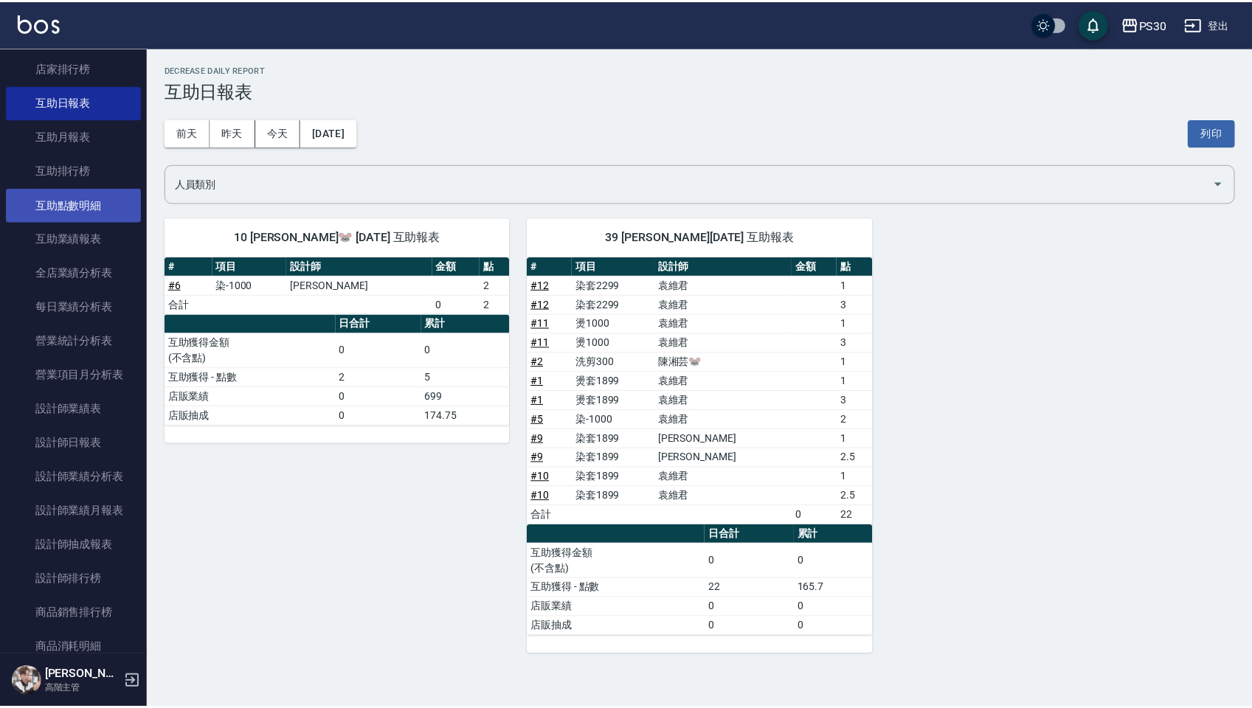
scroll to position [484, 0]
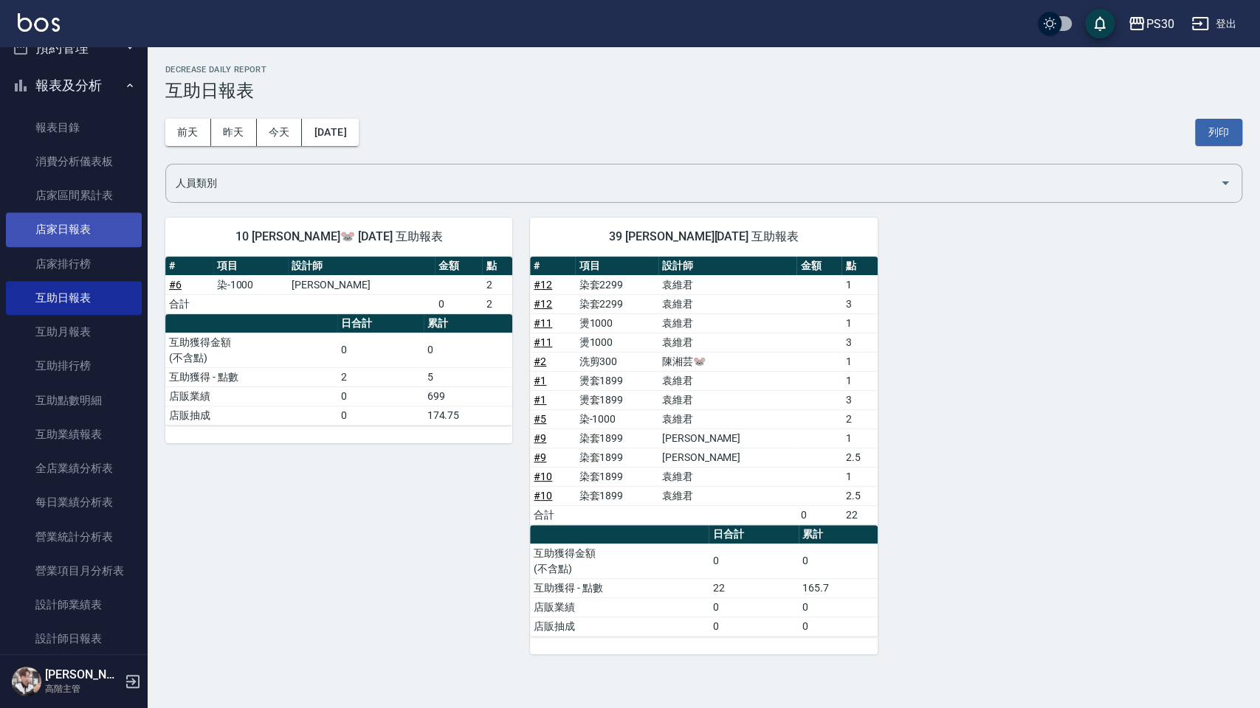
click at [69, 218] on link "店家日報表" at bounding box center [74, 230] width 136 height 34
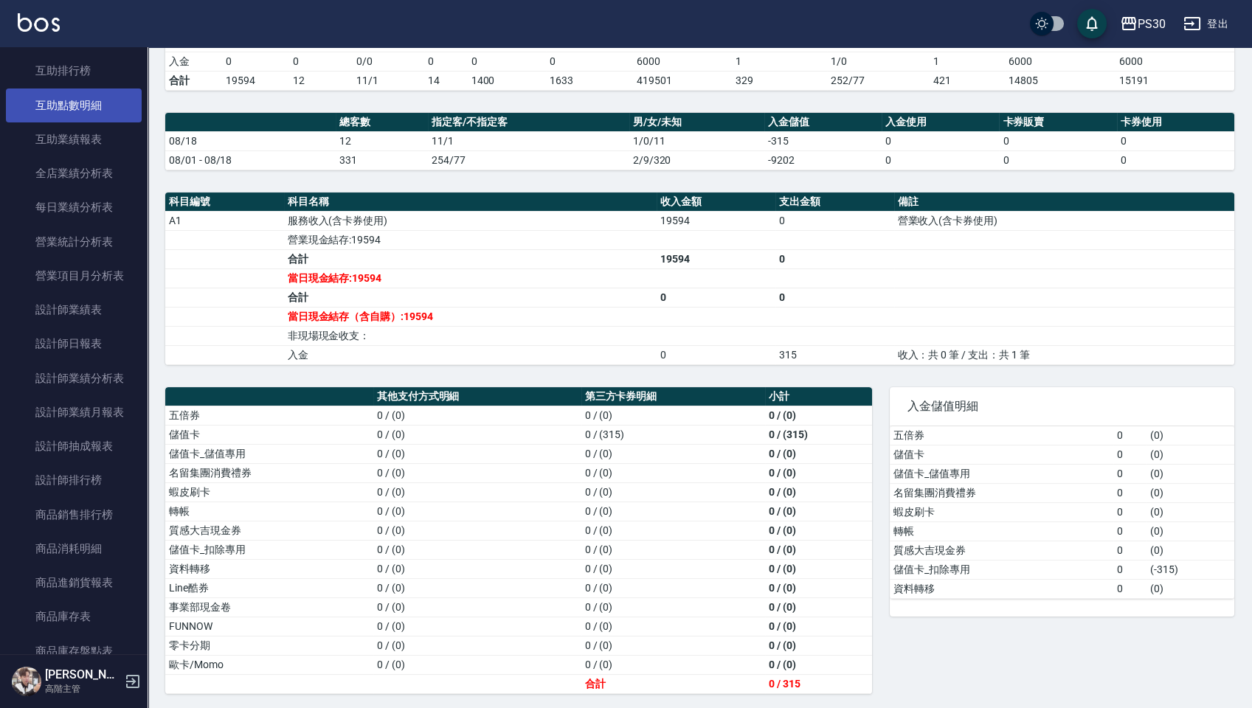
scroll to position [582, 0]
